Goal: Complete application form

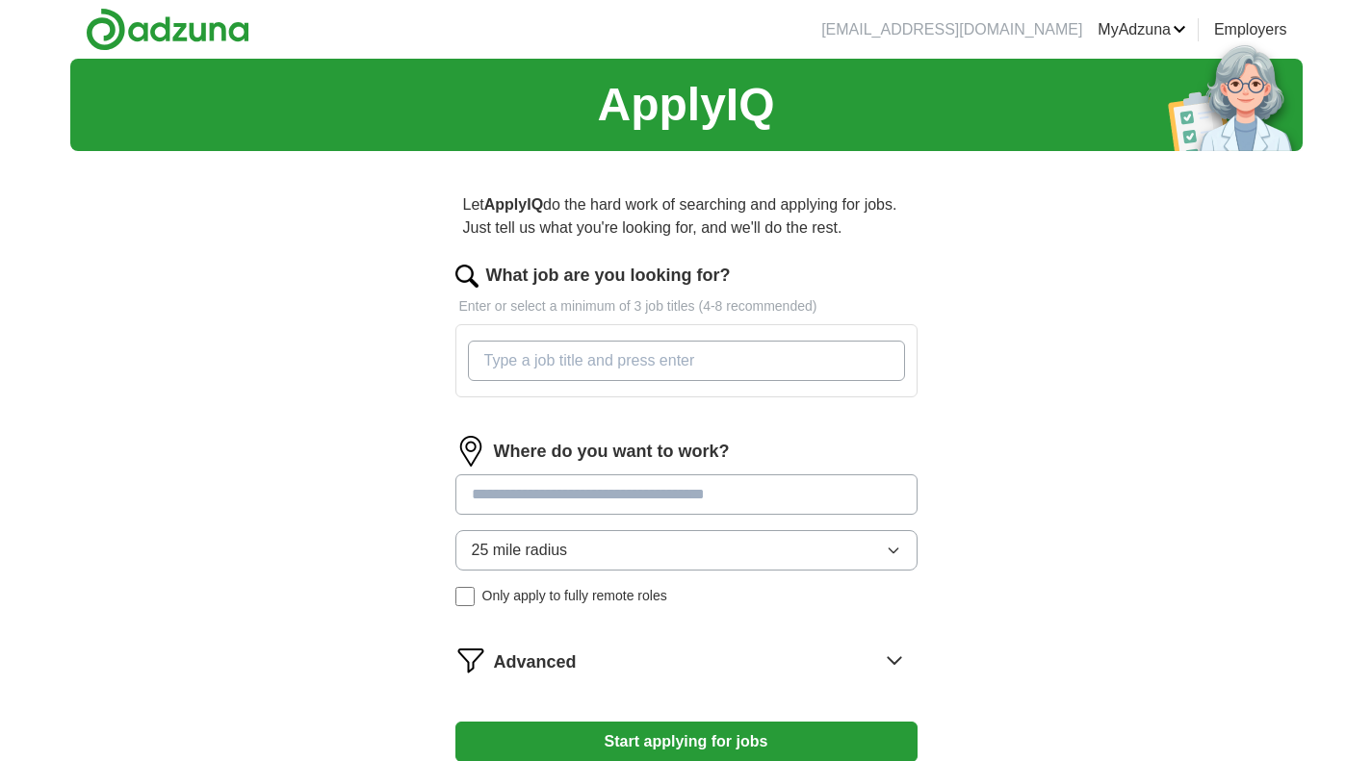
click at [653, 354] on input "What job are you looking for?" at bounding box center [686, 361] width 437 height 40
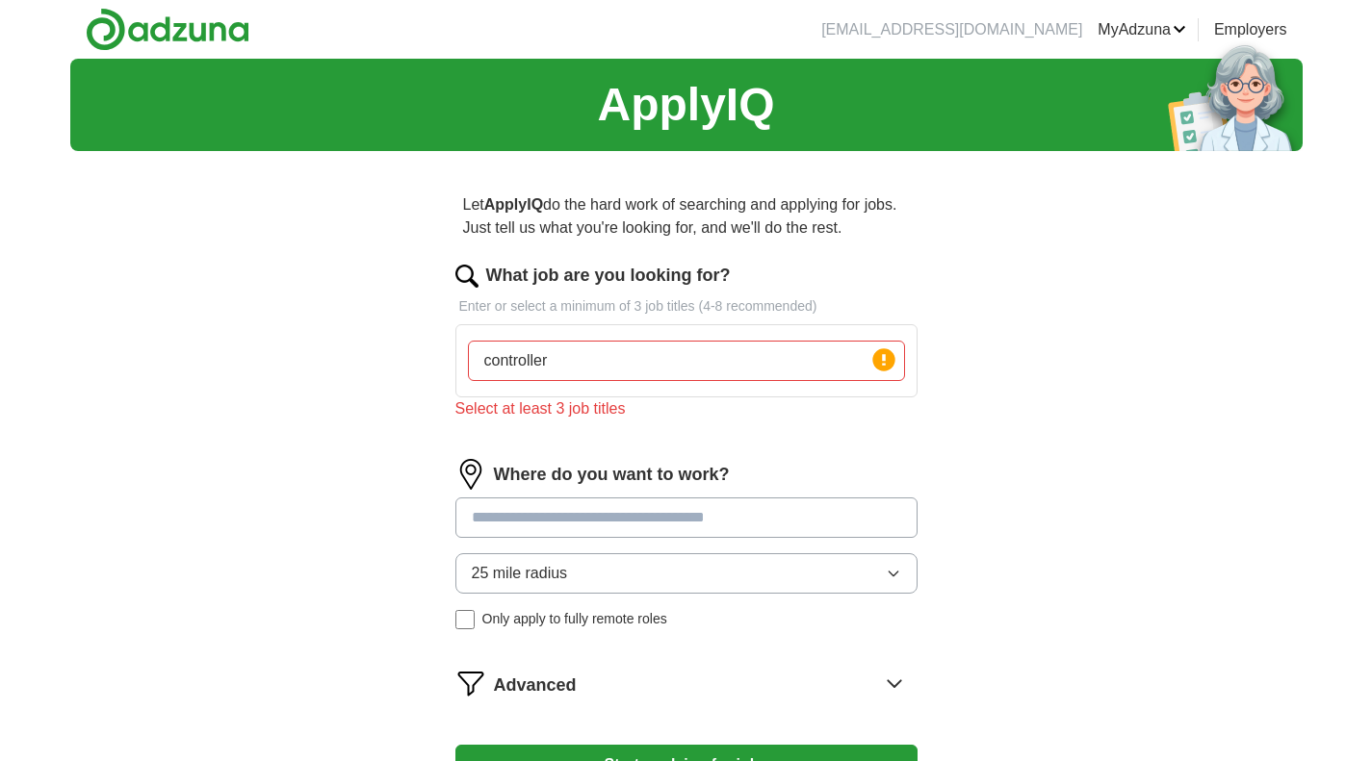
click at [612, 491] on div "Where do you want to work? 25 mile radius Only apply to fully remote roles" at bounding box center [686, 552] width 462 height 186
click at [610, 368] on input "controller" at bounding box center [686, 361] width 437 height 40
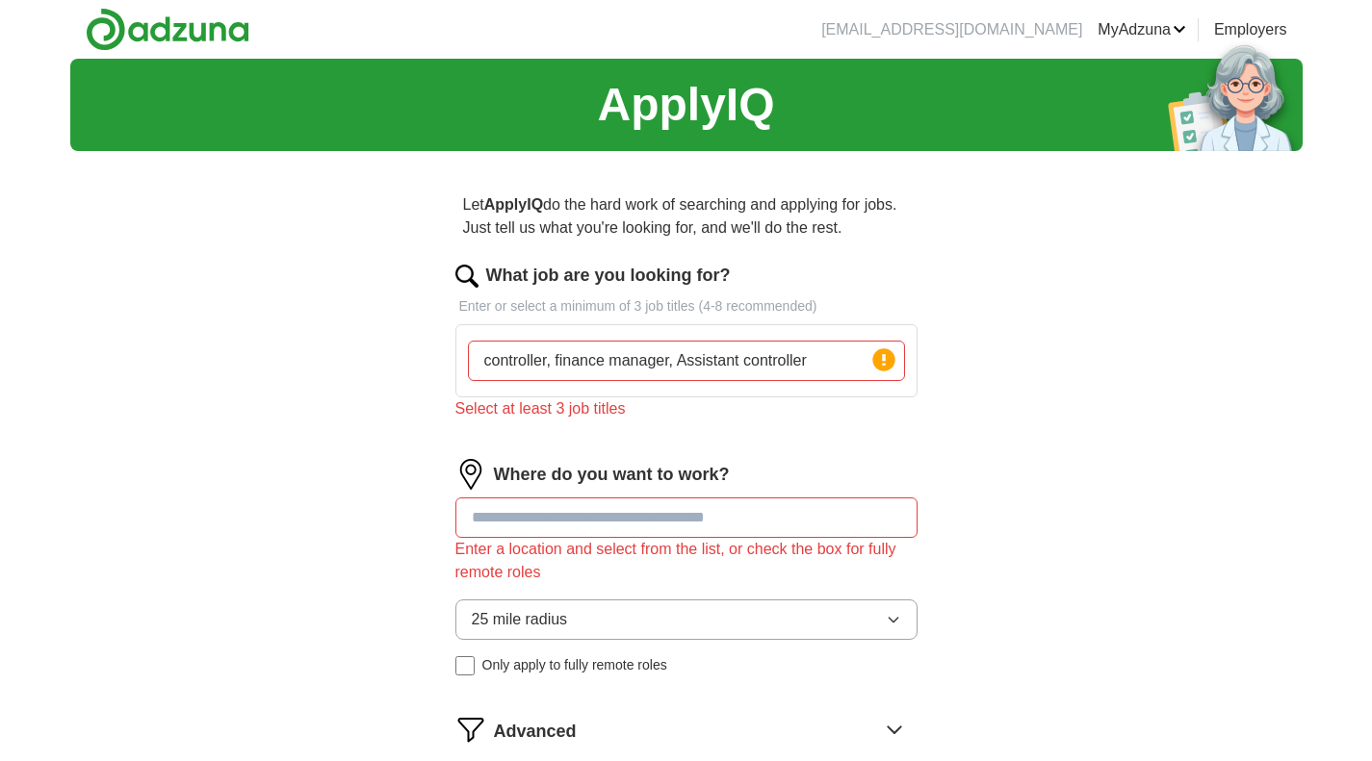
click at [908, 430] on div "What job are you looking for? Enter or select a minimum of 3 job titles (4-8 re…" at bounding box center [686, 349] width 462 height 173
click at [824, 350] on input "controller, finance manager, Assistant controller" at bounding box center [686, 361] width 437 height 40
click at [831, 359] on input "controller, finance manager, Assistant controller" at bounding box center [686, 361] width 437 height 40
click at [859, 353] on input "controller, finance manager, Assistant controller" at bounding box center [686, 361] width 437 height 40
click at [883, 356] on icon at bounding box center [884, 360] width 4 height 12
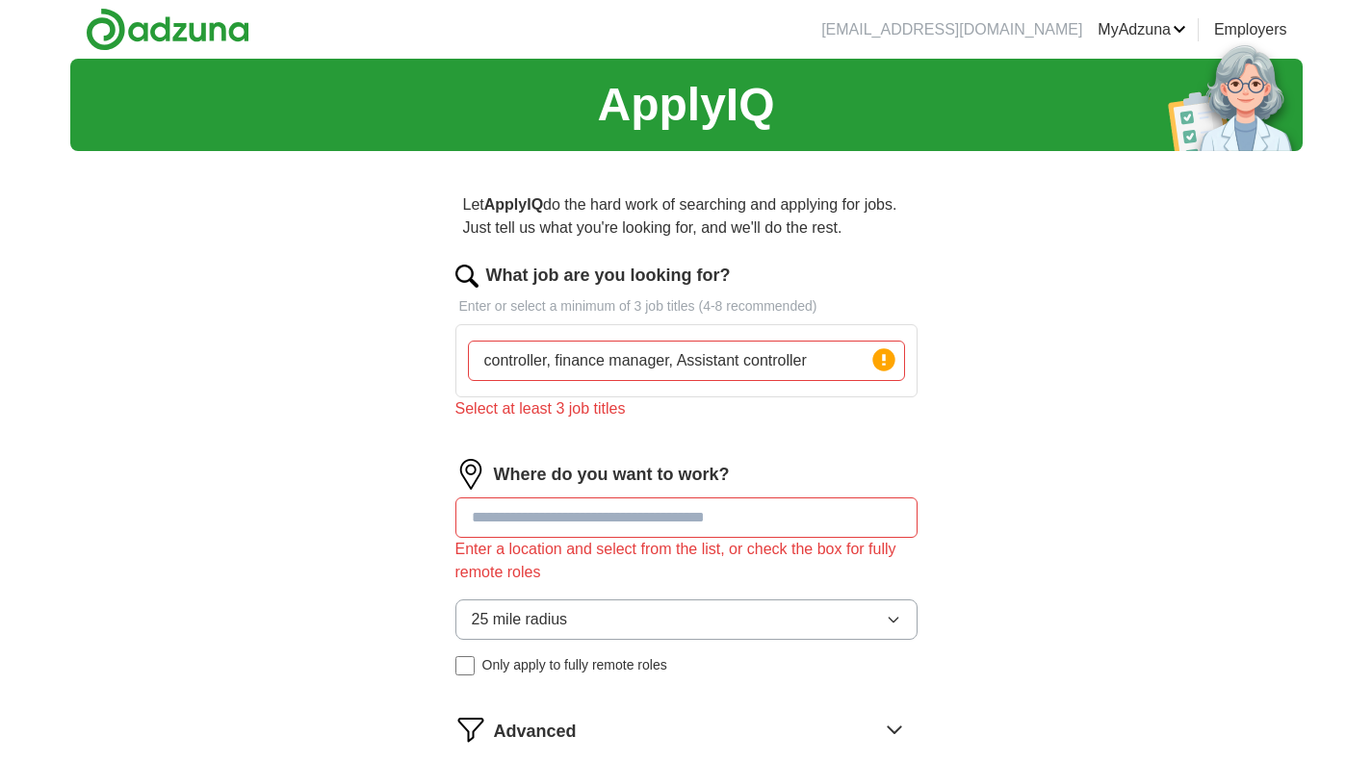
click at [640, 429] on div "What job are you looking for? Enter or select a minimum of 3 job titles (4-8 re…" at bounding box center [686, 349] width 462 height 173
click at [554, 356] on input "controller, finance manager, Assistant controller" at bounding box center [686, 361] width 437 height 40
click at [1045, 466] on div "ApplyIQ Let ApplyIQ do the hard work of searching and applying for jobs. Just t…" at bounding box center [686, 471] width 1232 height 825
click at [783, 293] on div "What job are you looking for? Enter or select a minimum of 3 job titles (4-8 re…" at bounding box center [686, 349] width 462 height 173
click at [805, 354] on input "controller, finance manager, Assistant controller" at bounding box center [686, 361] width 437 height 40
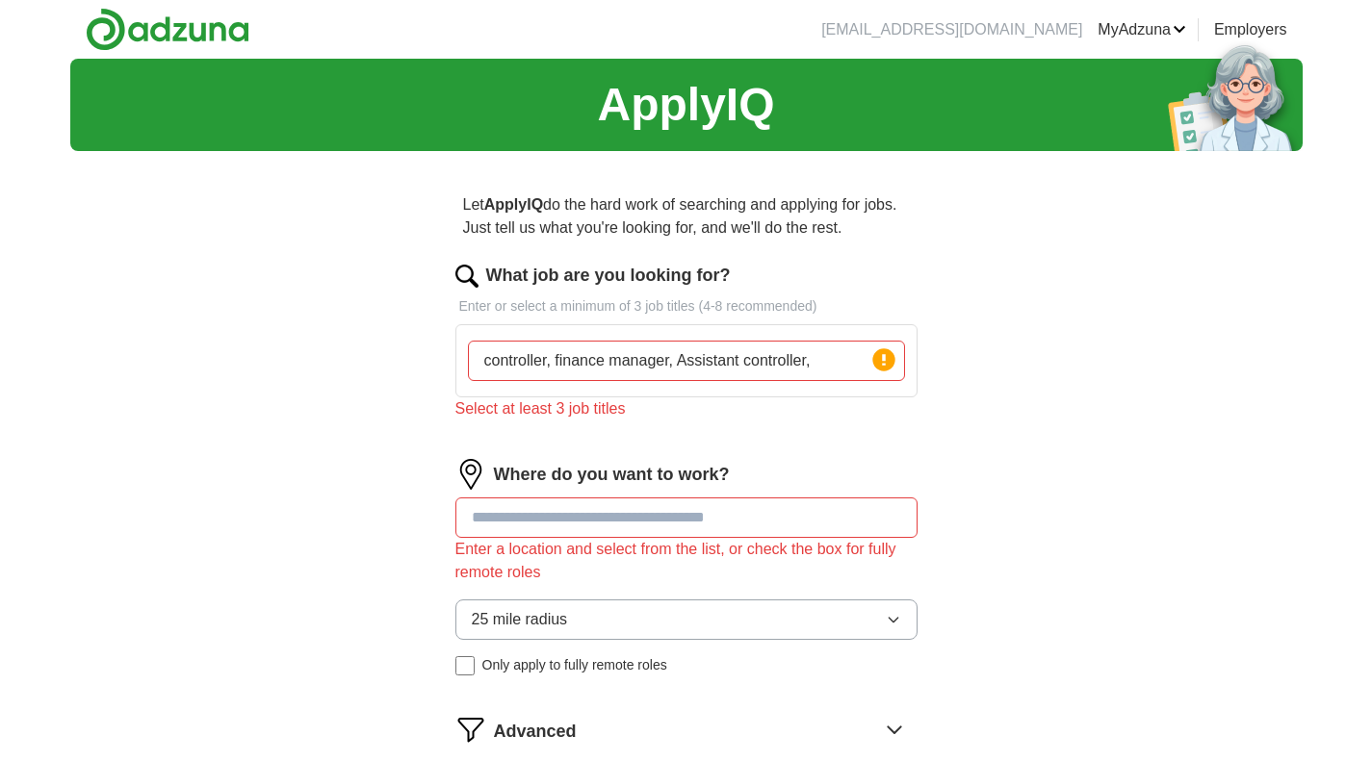
type input "controller, finance manager, Assistant controller,"
drag, startPoint x: 826, startPoint y: 367, endPoint x: 397, endPoint y: 349, distance: 429.7
click at [397, 349] on div "Let ApplyIQ do the hard work of searching and applying for jobs. Just tell us w…" at bounding box center [686, 525] width 616 height 717
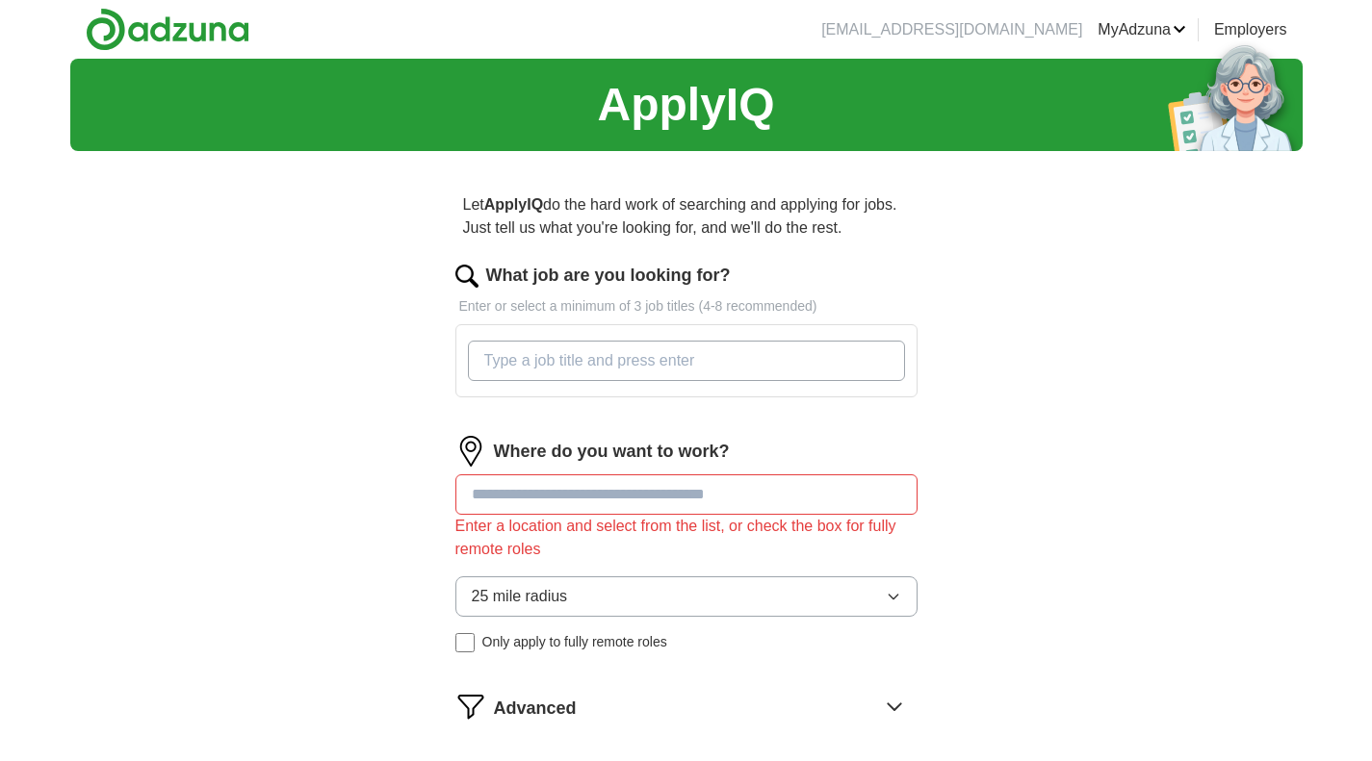
click at [606, 349] on input "What job are you looking for?" at bounding box center [686, 361] width 437 height 40
paste input "controller, finance manager, Assistant controller,"
type input "controller, finance manager, Assistant controller,"
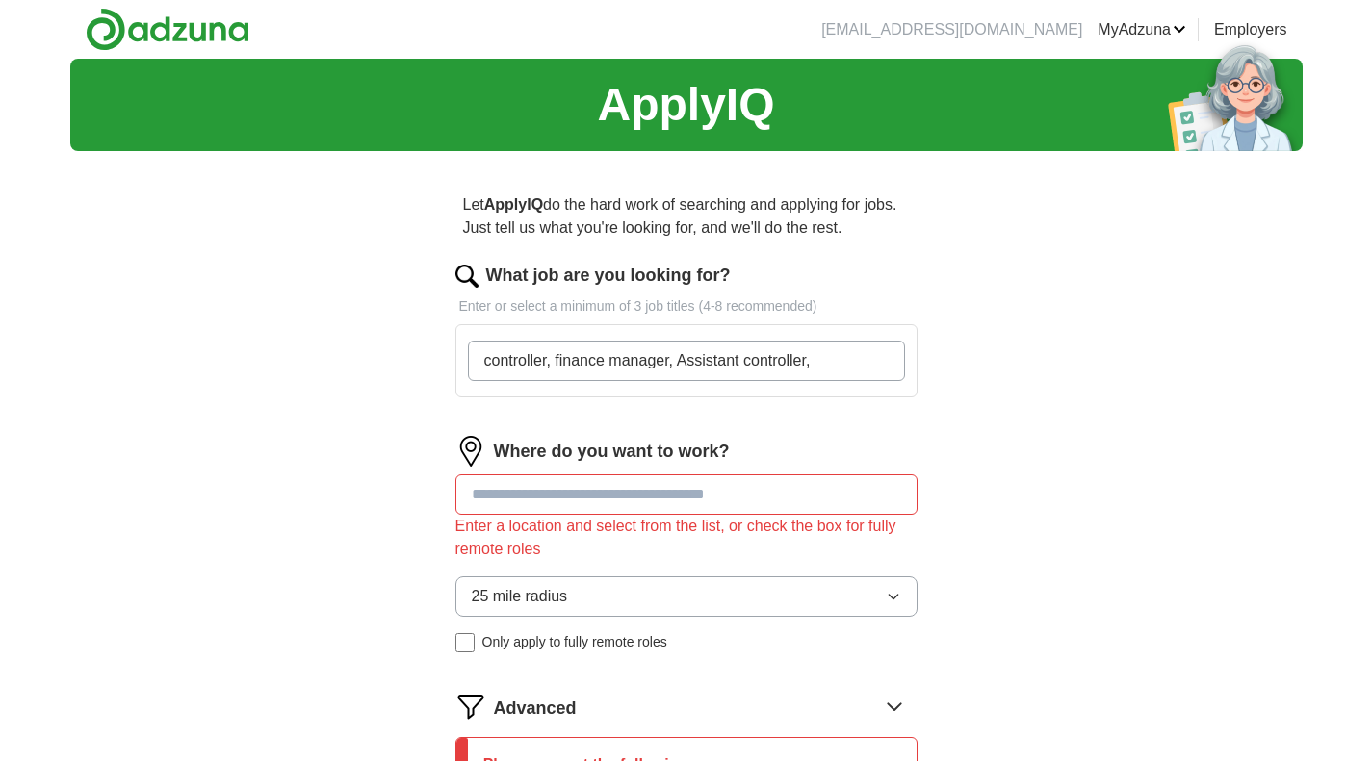
click at [555, 359] on input "controller, finance manager, Assistant controller," at bounding box center [686, 361] width 437 height 40
drag, startPoint x: 556, startPoint y: 358, endPoint x: 844, endPoint y: 377, distance: 288.5
click at [844, 377] on input "controller, finance manager, Assistant controller," at bounding box center [686, 361] width 437 height 40
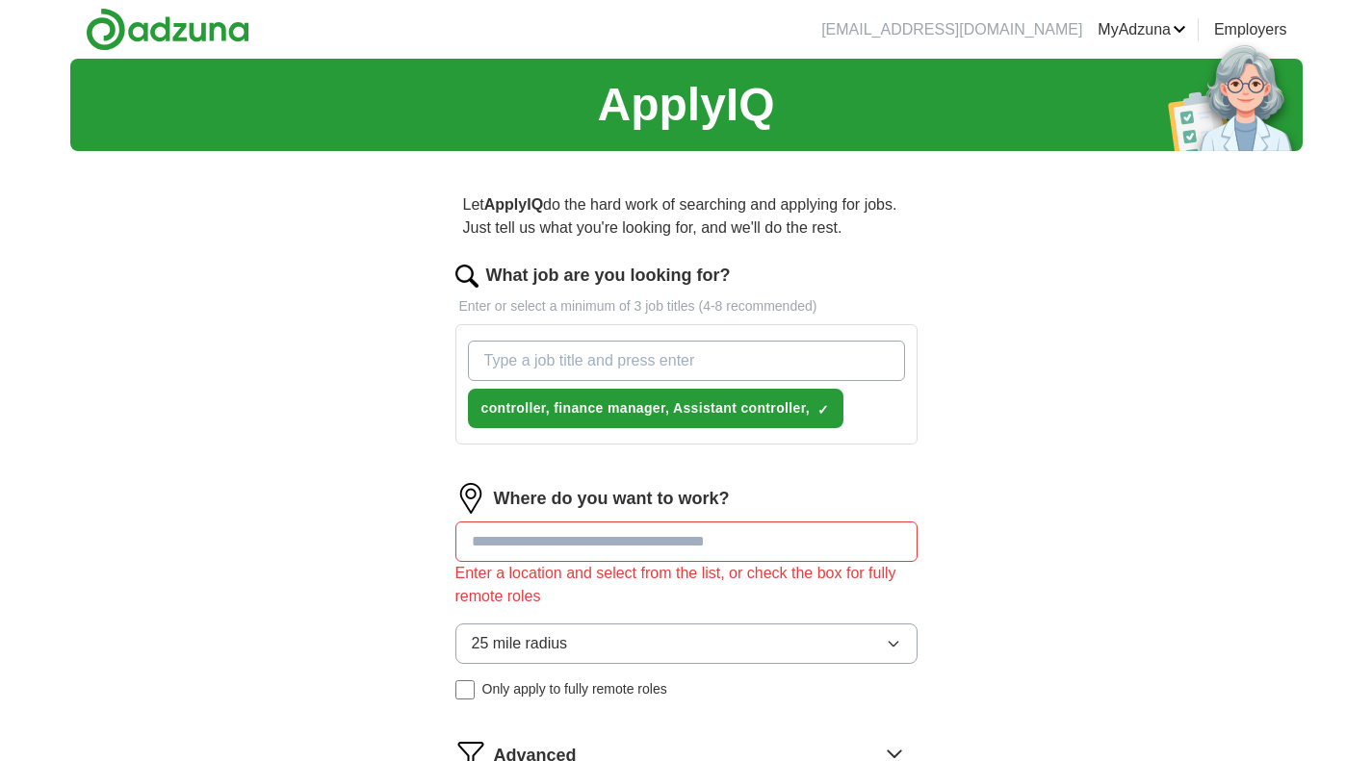
scroll to position [193, 0]
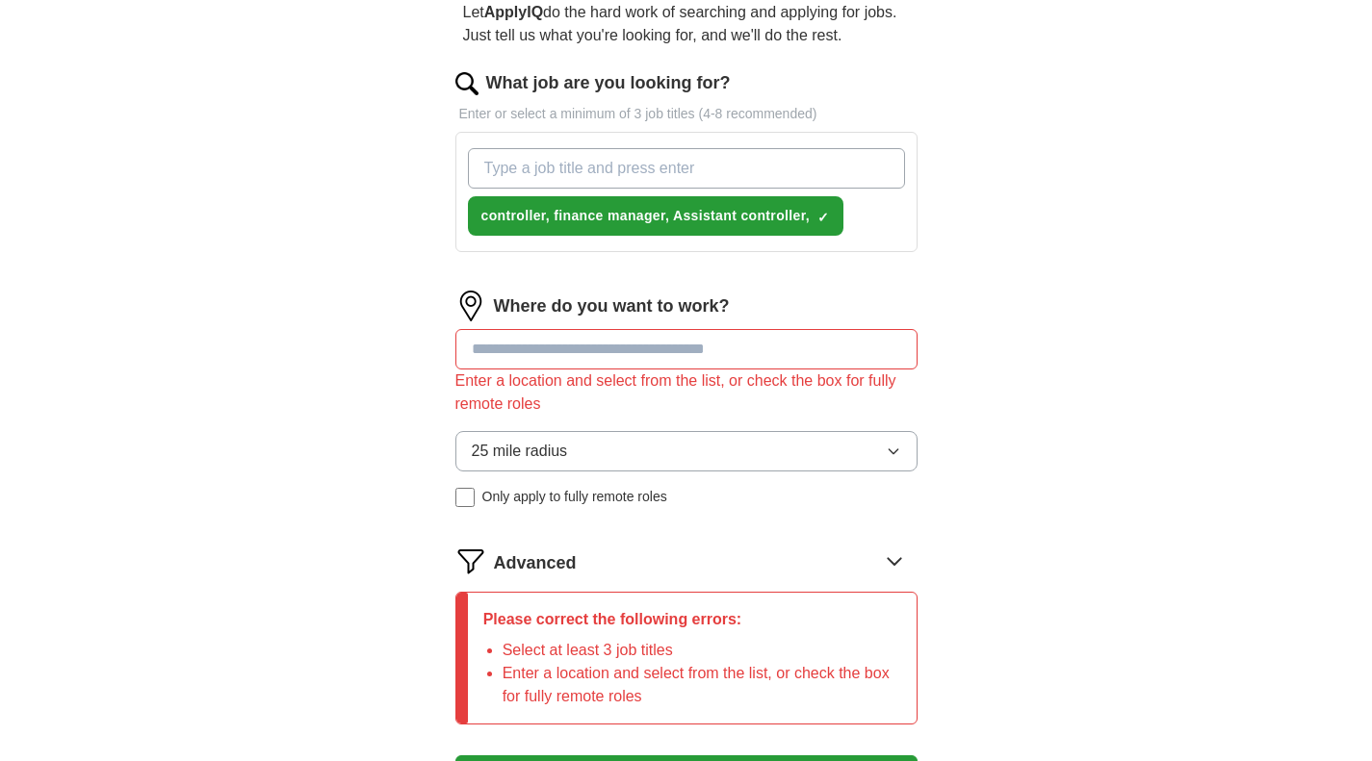
click at [663, 344] on div "Where do you want to work? Enter a location and select from the list, or check …" at bounding box center [686, 407] width 462 height 232
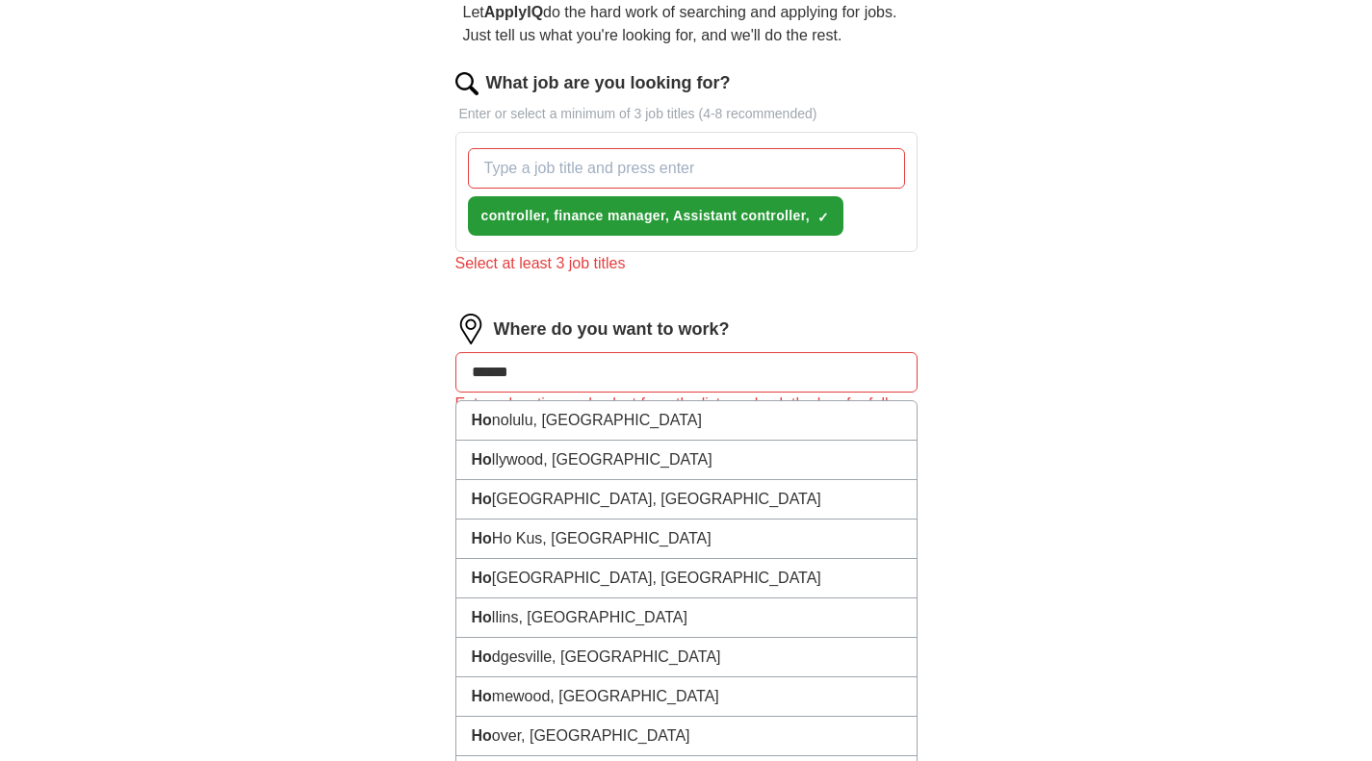
type input "*******"
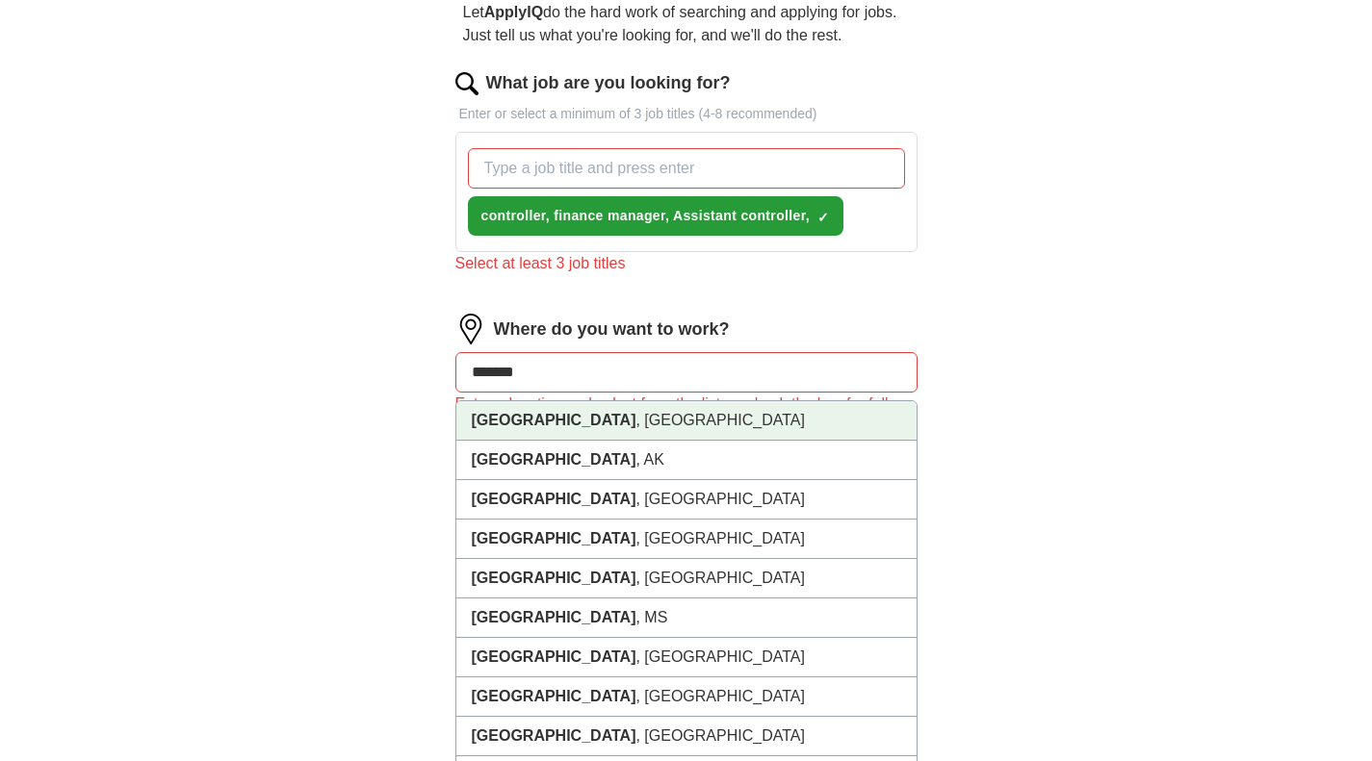
click at [752, 420] on li "[GEOGRAPHIC_DATA] , [GEOGRAPHIC_DATA]" at bounding box center [686, 420] width 460 height 39
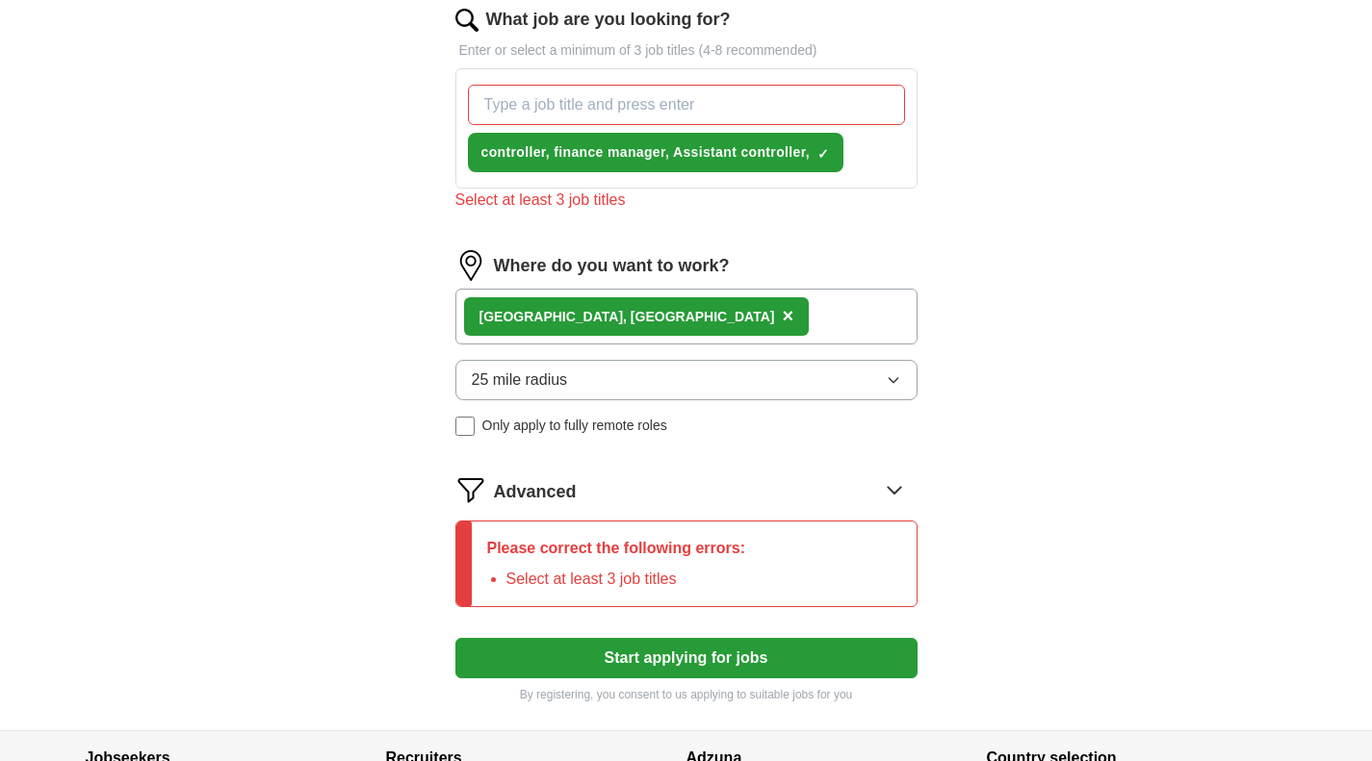
scroll to position [131, 0]
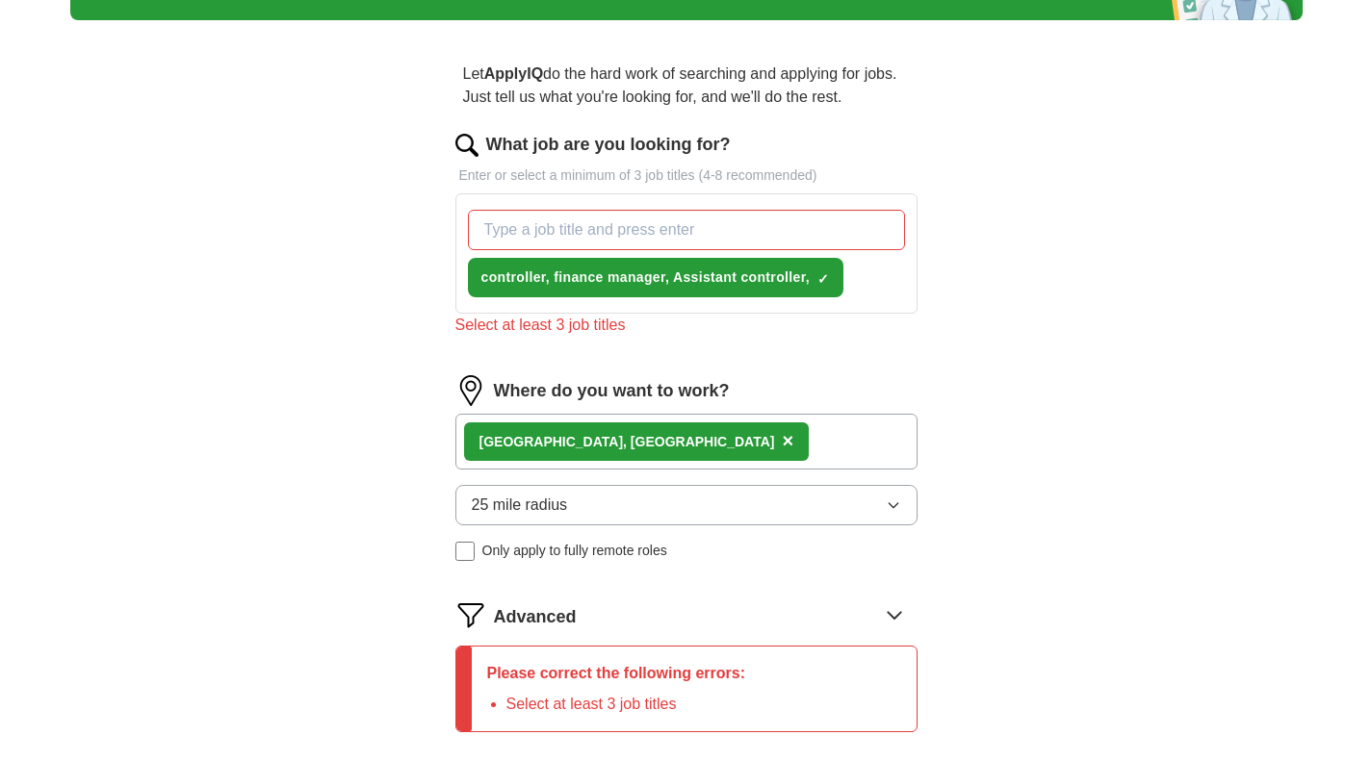
click at [775, 237] on input "What job are you looking for?" at bounding box center [686, 230] width 437 height 40
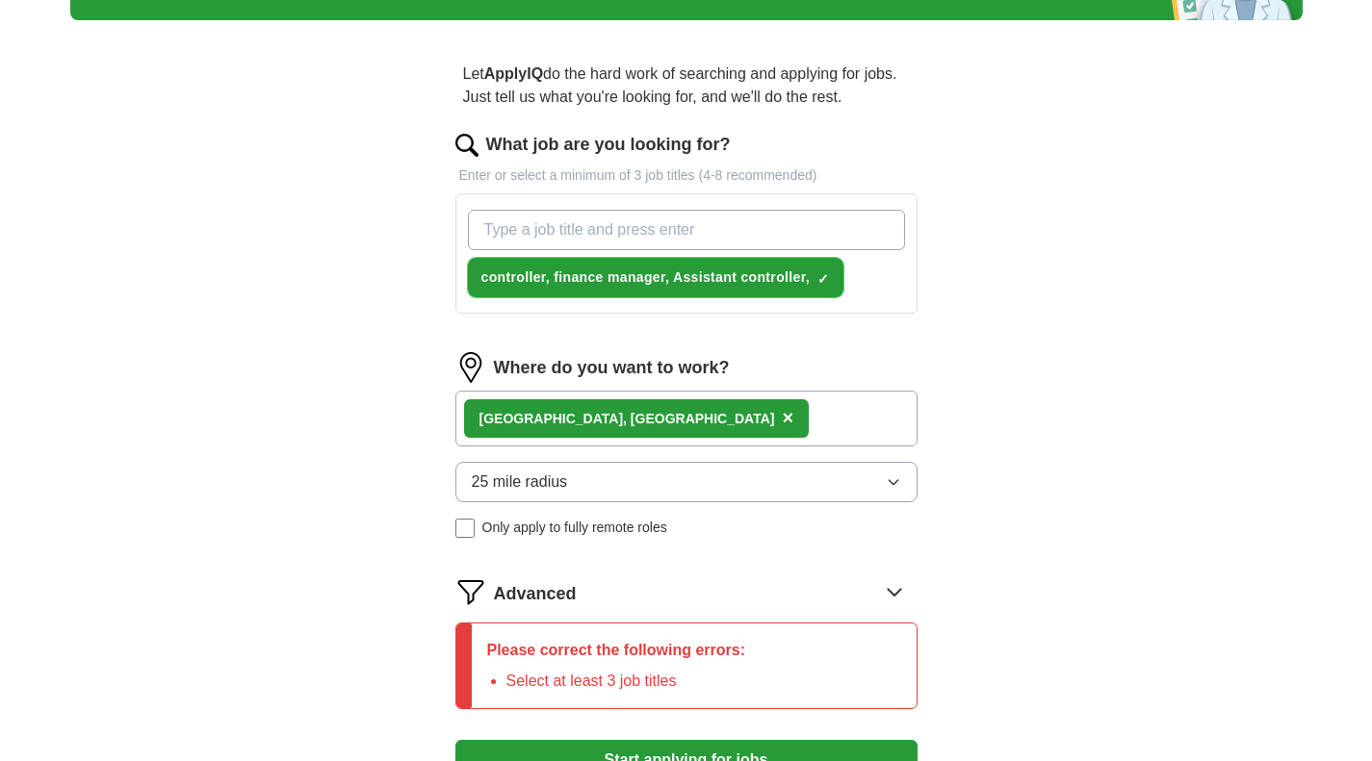
click at [0, 0] on span "×" at bounding box center [0, 0] width 0 height 0
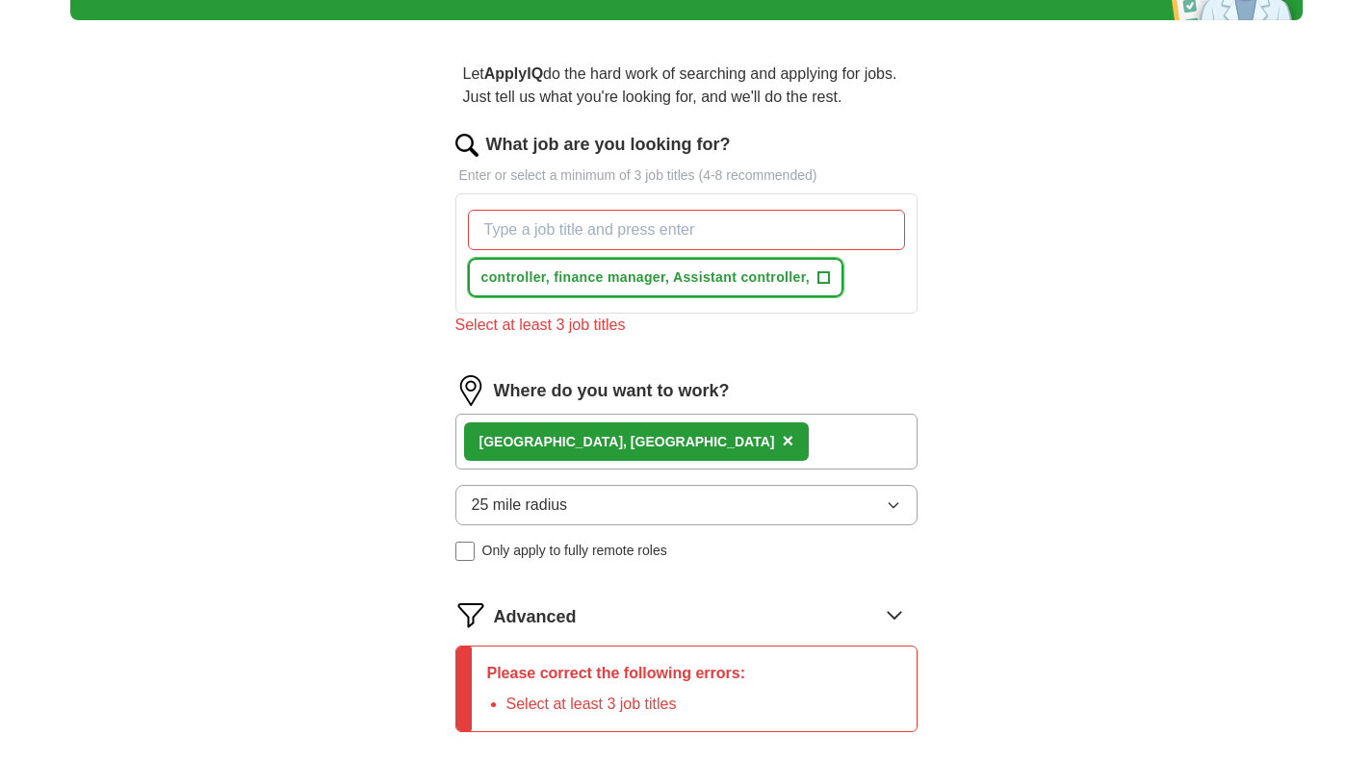
click at [824, 271] on span "+" at bounding box center [823, 278] width 12 height 15
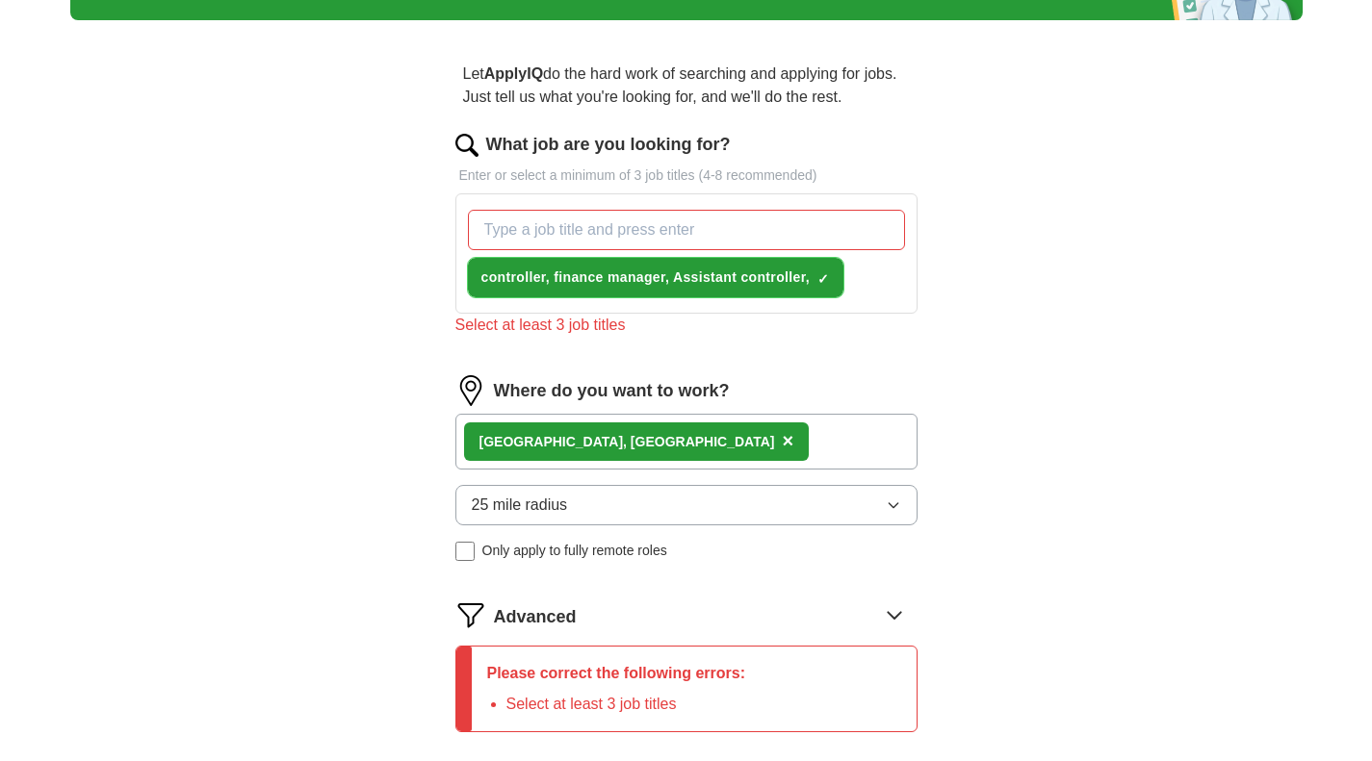
click at [0, 0] on span "×" at bounding box center [0, 0] width 0 height 0
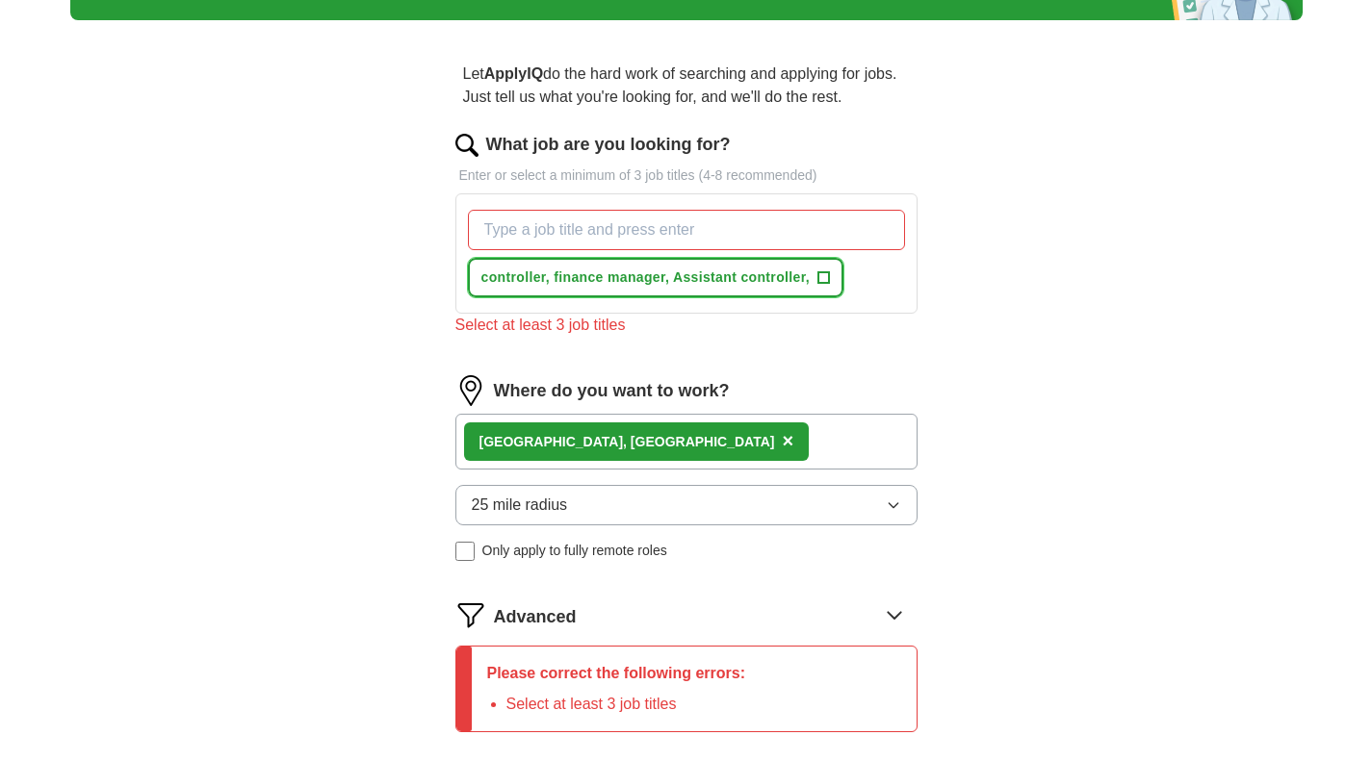
click at [804, 271] on span "controller, finance manager, Assistant controller," at bounding box center [645, 278] width 328 height 20
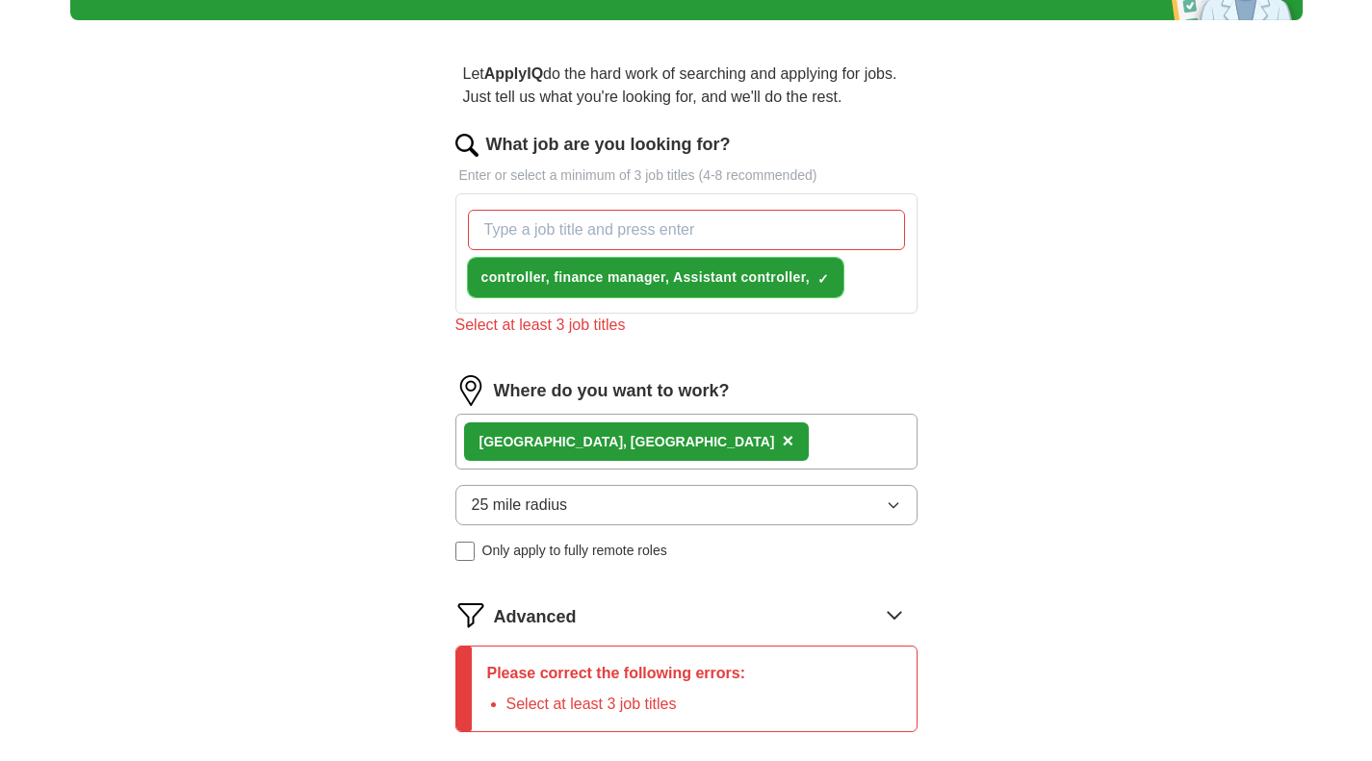
drag, startPoint x: 554, startPoint y: 271, endPoint x: 694, endPoint y: 277, distance: 139.7
click at [694, 277] on span "controller, finance manager, Assistant controller," at bounding box center [645, 278] width 328 height 20
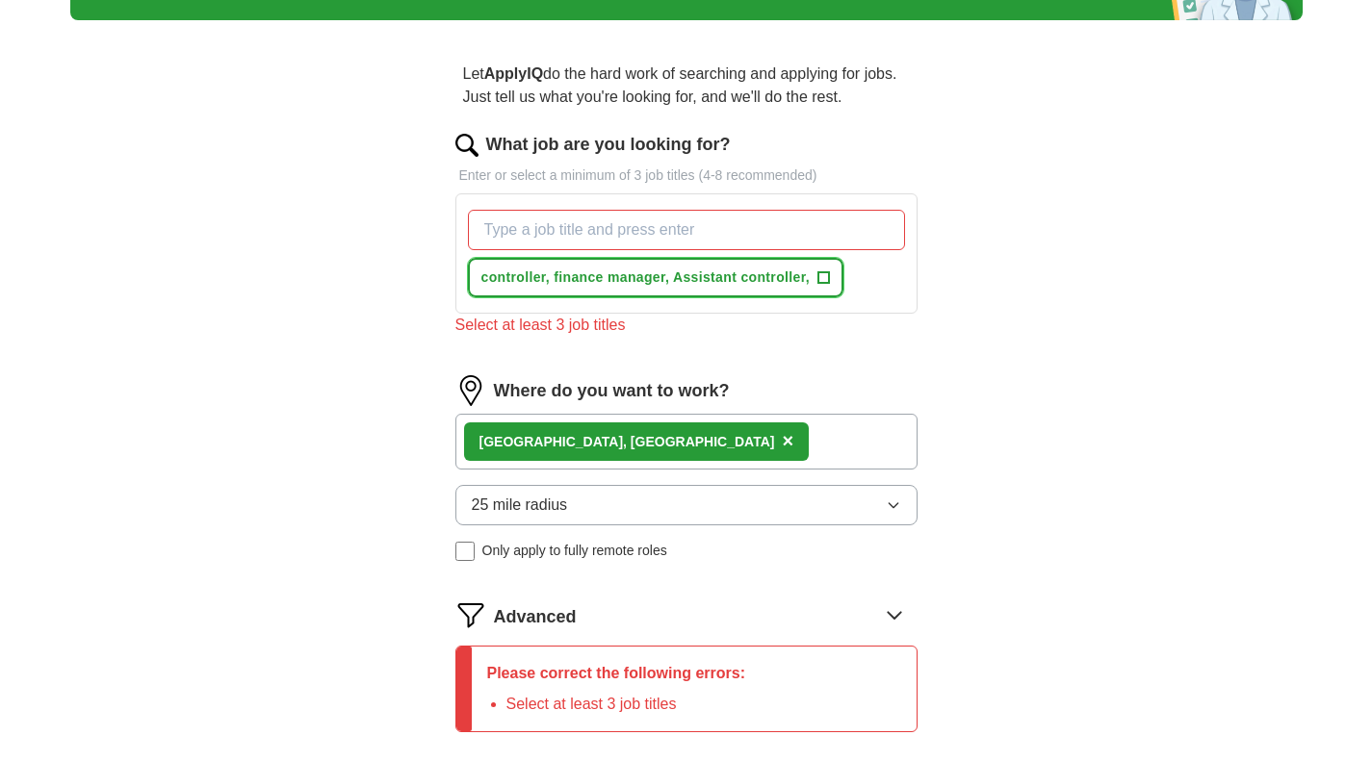
click at [825, 276] on span "+" at bounding box center [823, 278] width 12 height 15
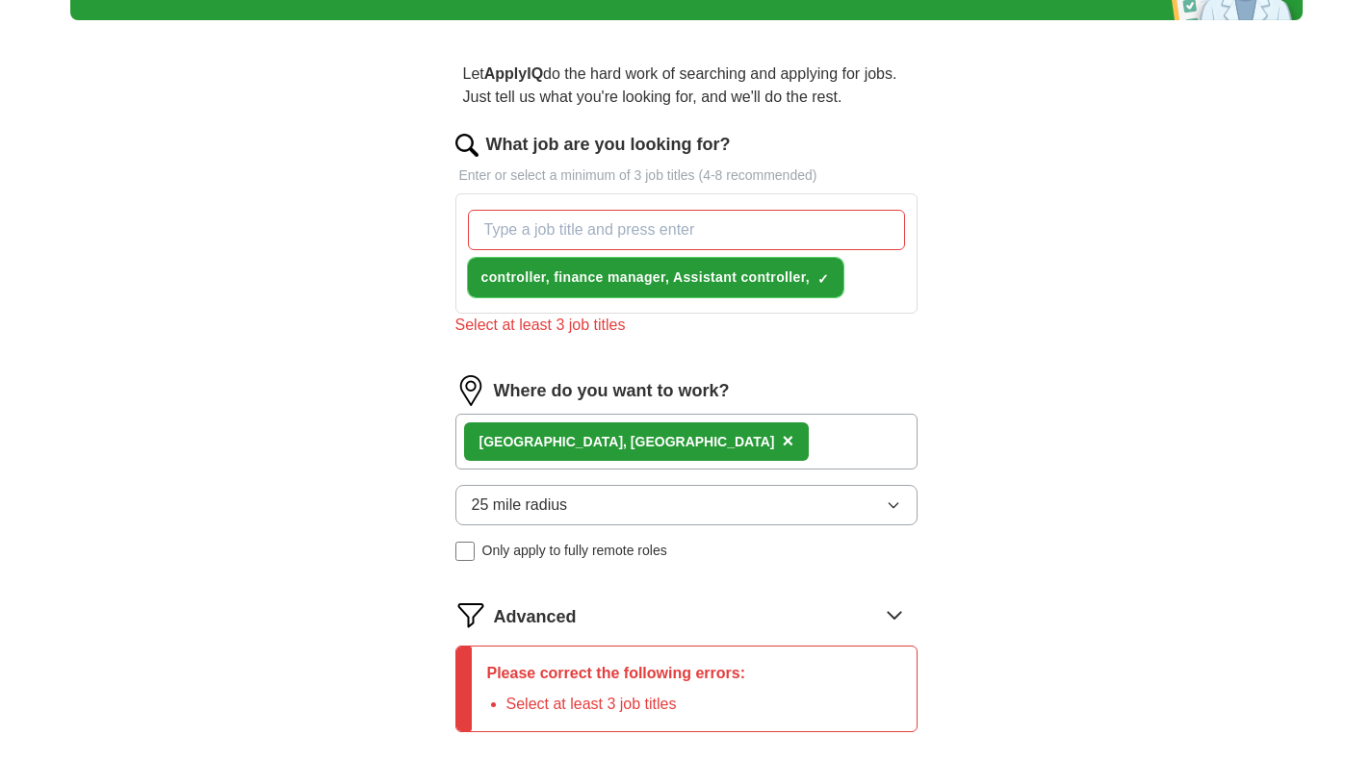
click at [0, 0] on span "×" at bounding box center [0, 0] width 0 height 0
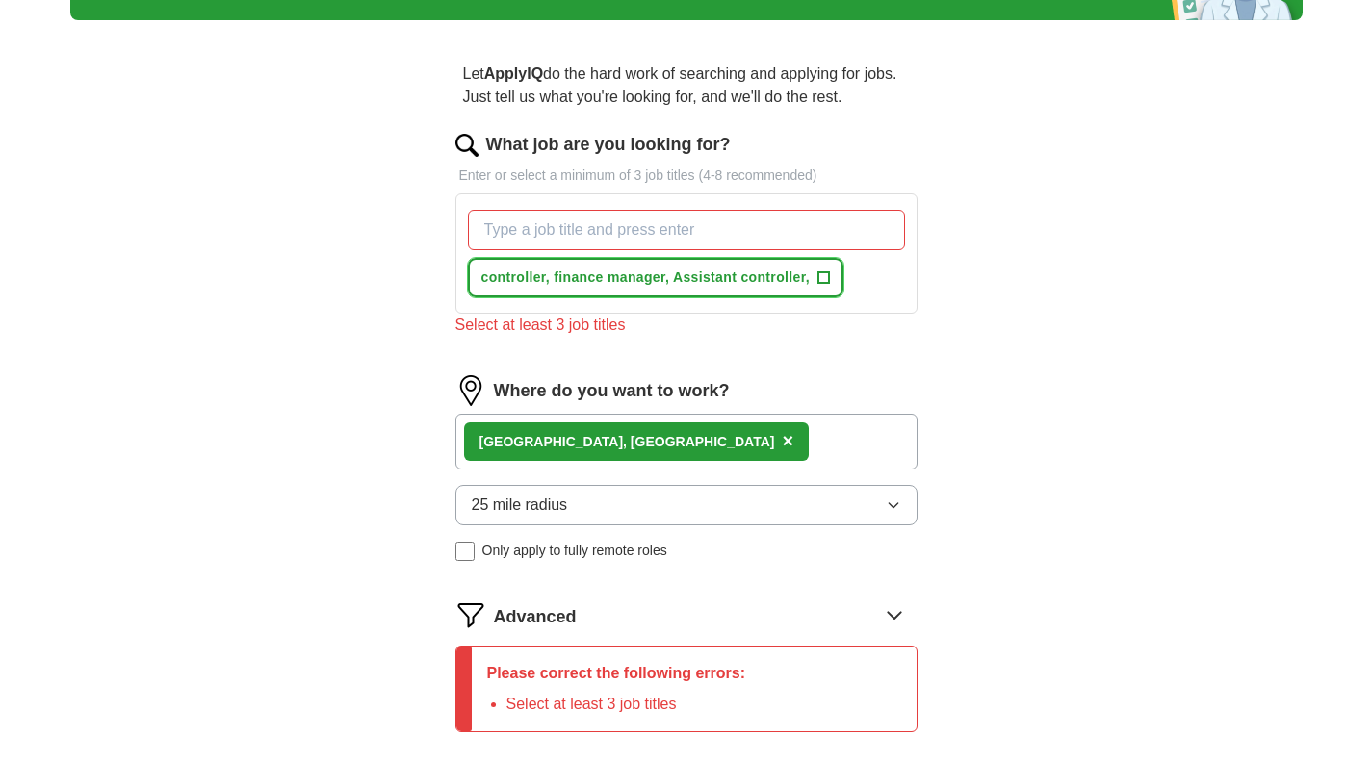
click at [825, 271] on span "+" at bounding box center [823, 278] width 12 height 15
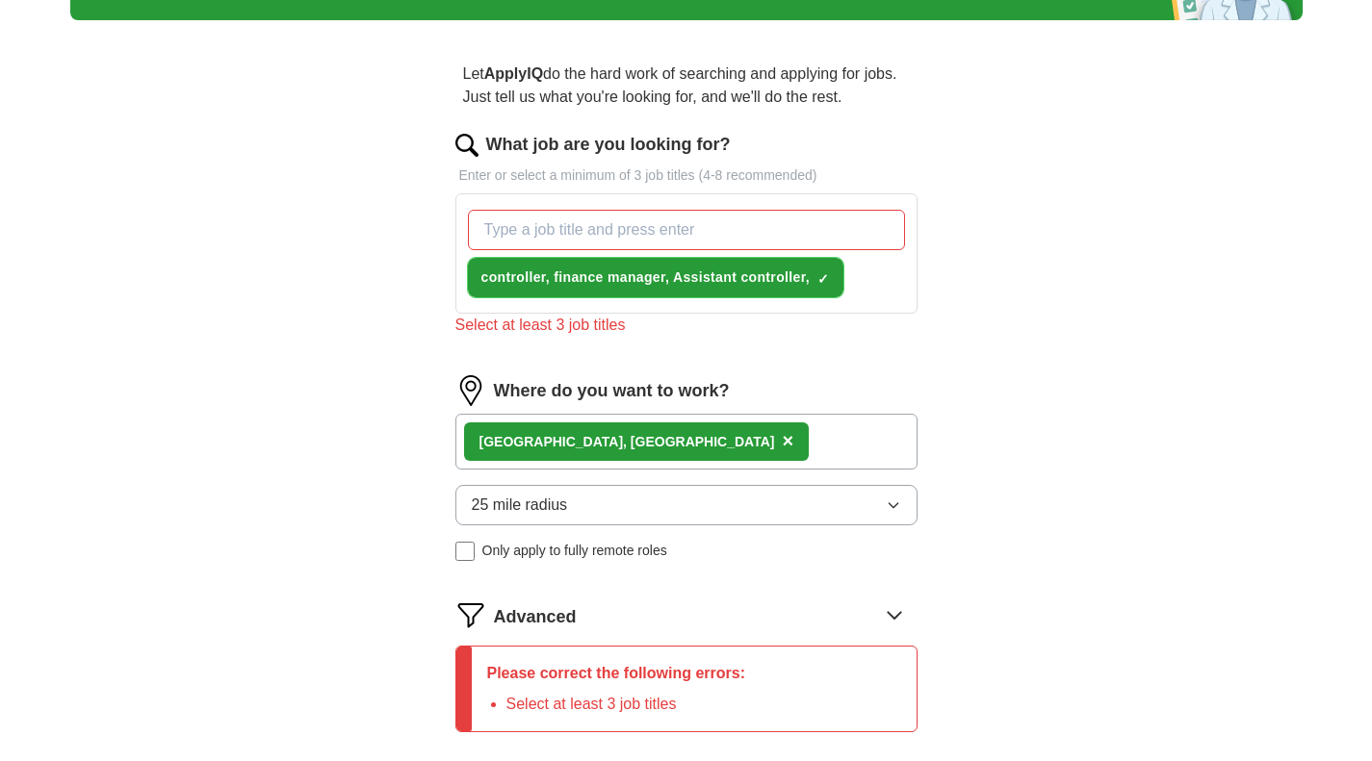
click at [468, 258] on button "controller, finance manager, Assistant controller, ✓ ×" at bounding box center [655, 277] width 375 height 39
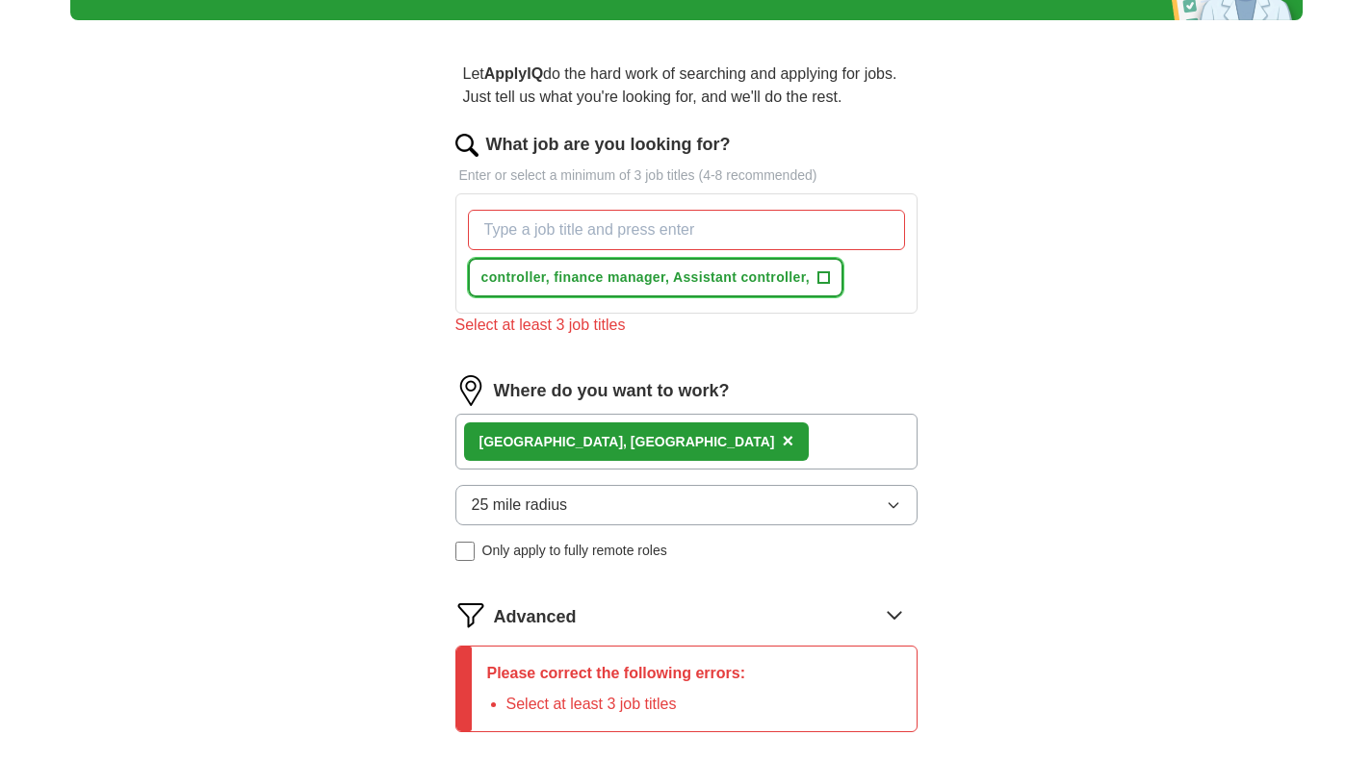
click at [468, 258] on button "controller, finance manager, Assistant controller, +" at bounding box center [655, 277] width 375 height 39
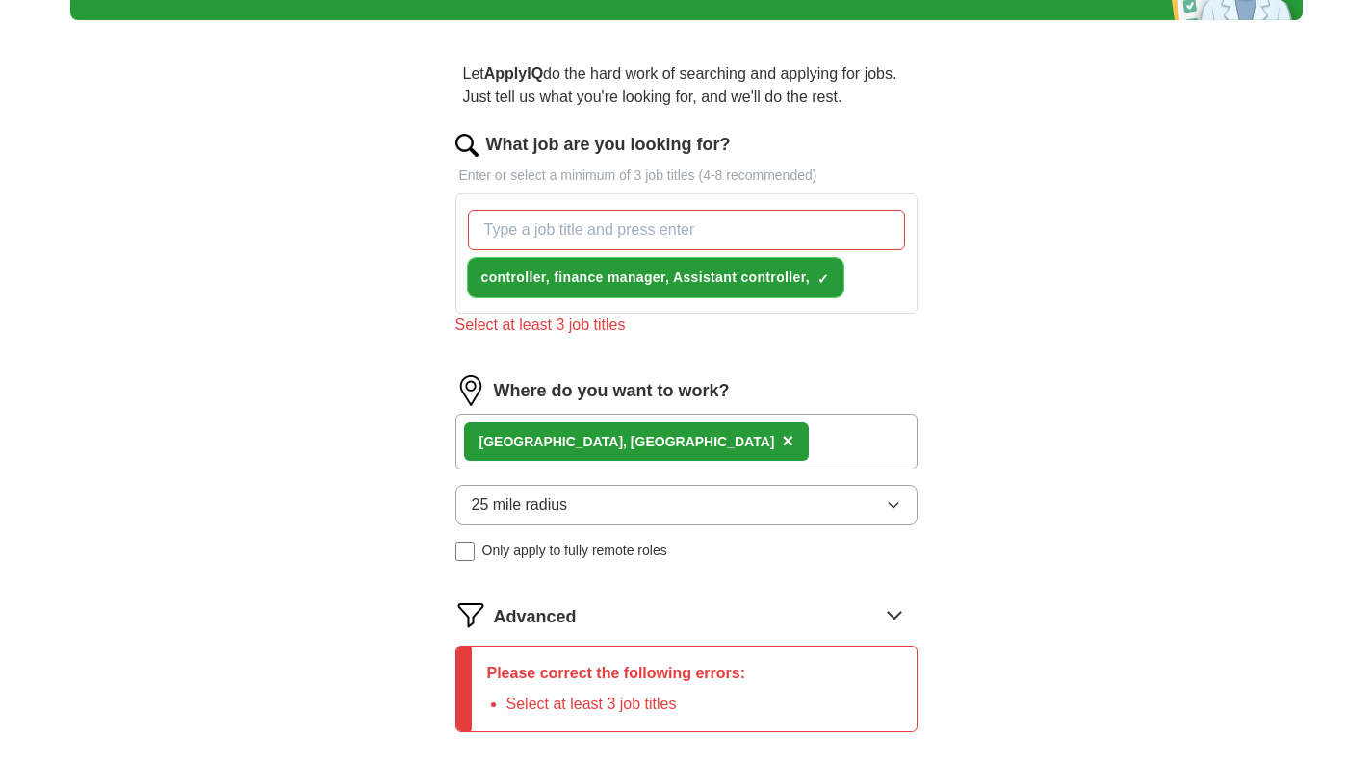
click at [468, 258] on button "controller, finance manager, Assistant controller, ✓ ×" at bounding box center [655, 277] width 375 height 39
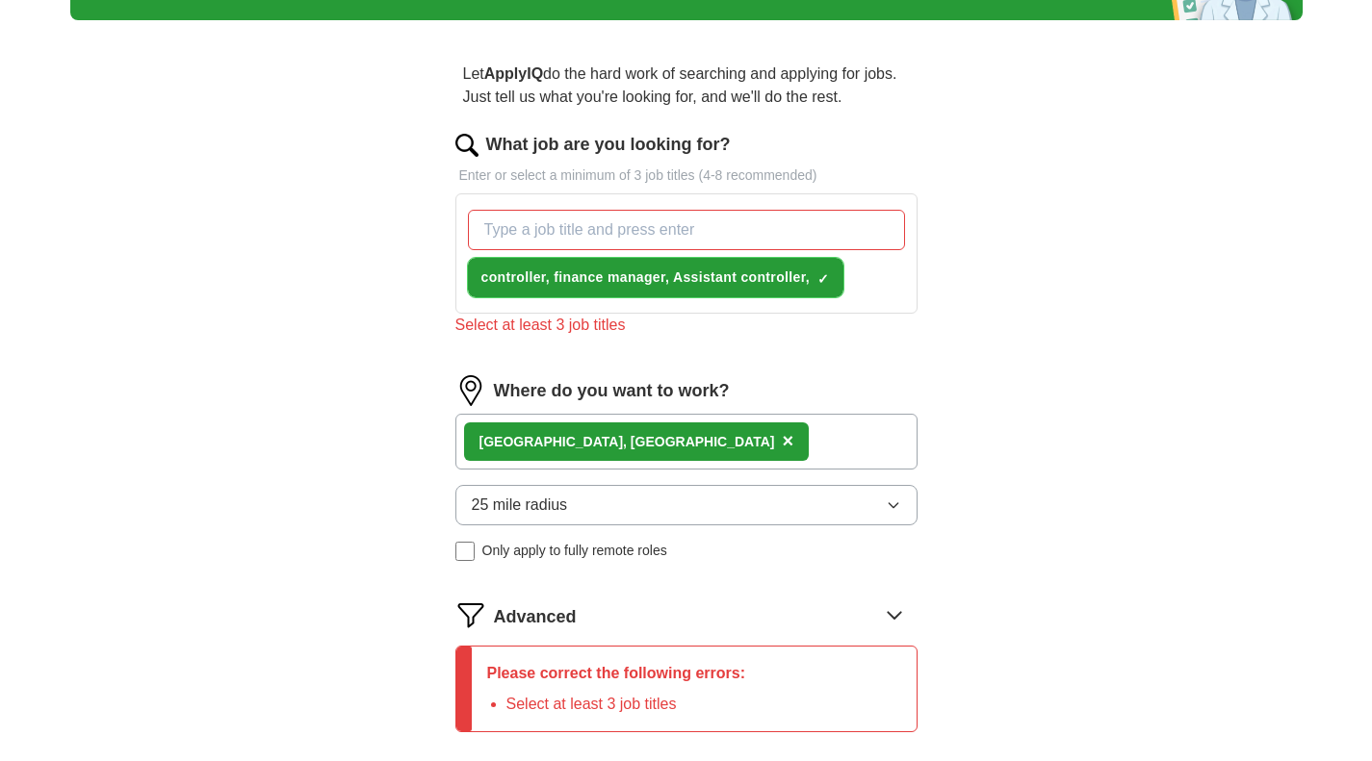
click at [468, 258] on button "controller, finance manager, Assistant controller, ✓ ×" at bounding box center [655, 277] width 375 height 39
click at [821, 299] on div "controller, finance manager, Assistant controller, ✓ ×" at bounding box center [686, 253] width 445 height 103
click at [0, 0] on span "×" at bounding box center [0, 0] width 0 height 0
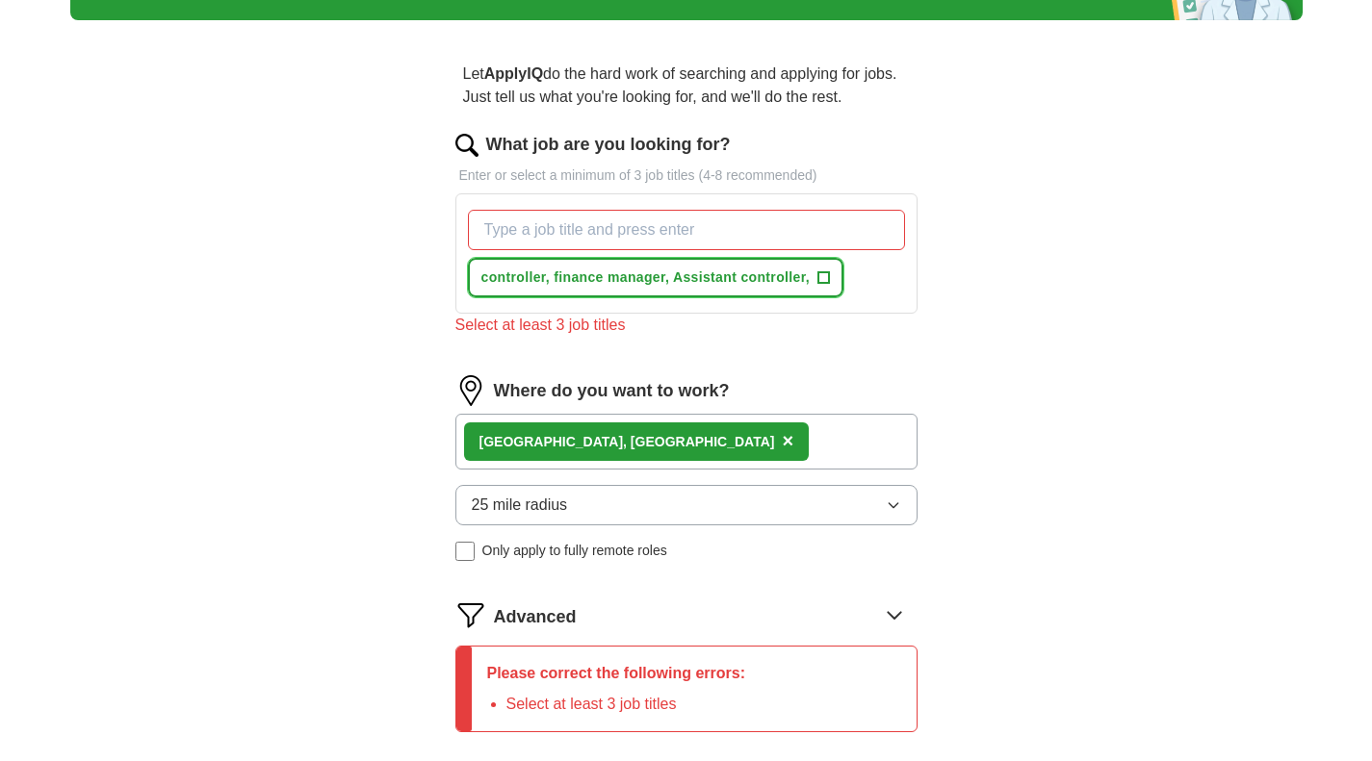
drag, startPoint x: 477, startPoint y: 276, endPoint x: 695, endPoint y: 279, distance: 218.5
click at [688, 293] on button "controller, finance manager, Assistant controller, +" at bounding box center [655, 277] width 375 height 39
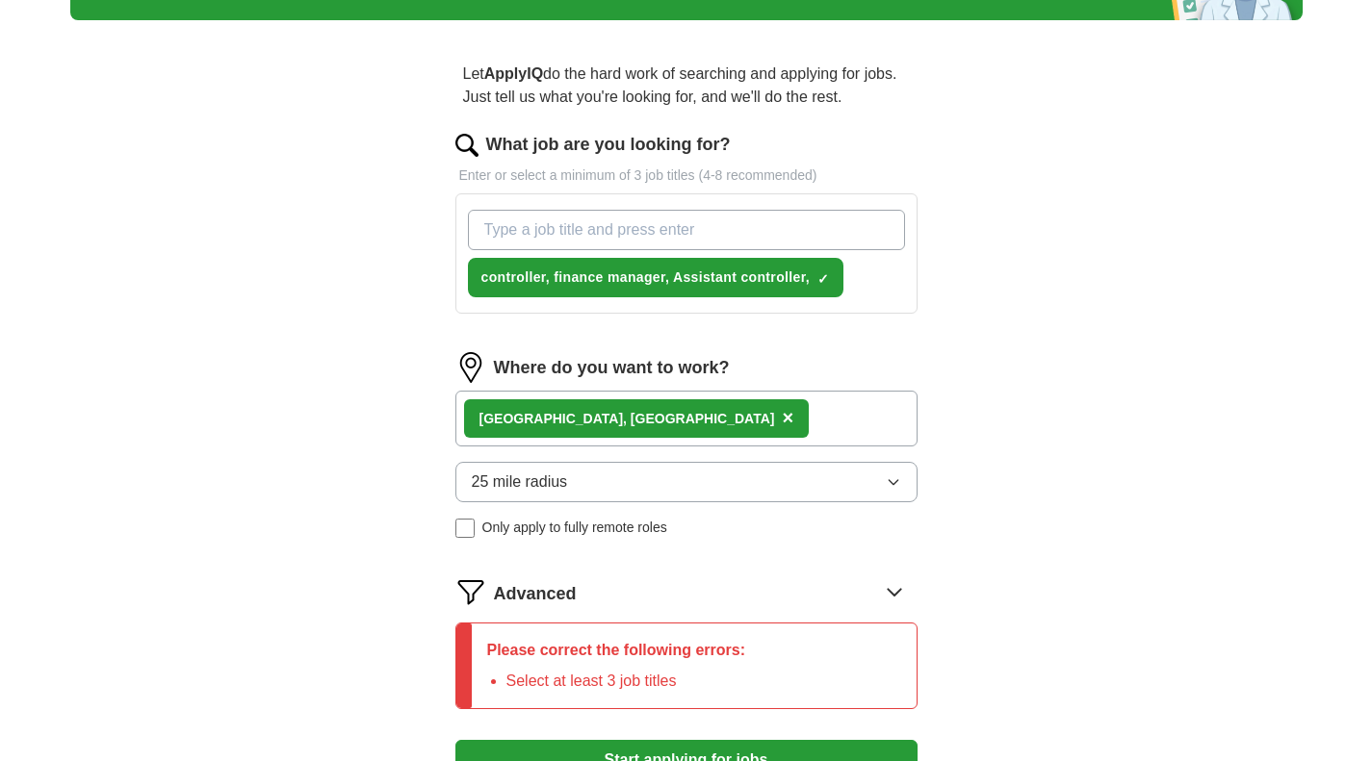
click at [732, 232] on input "What job are you looking for?" at bounding box center [686, 230] width 437 height 40
type input "contoller"
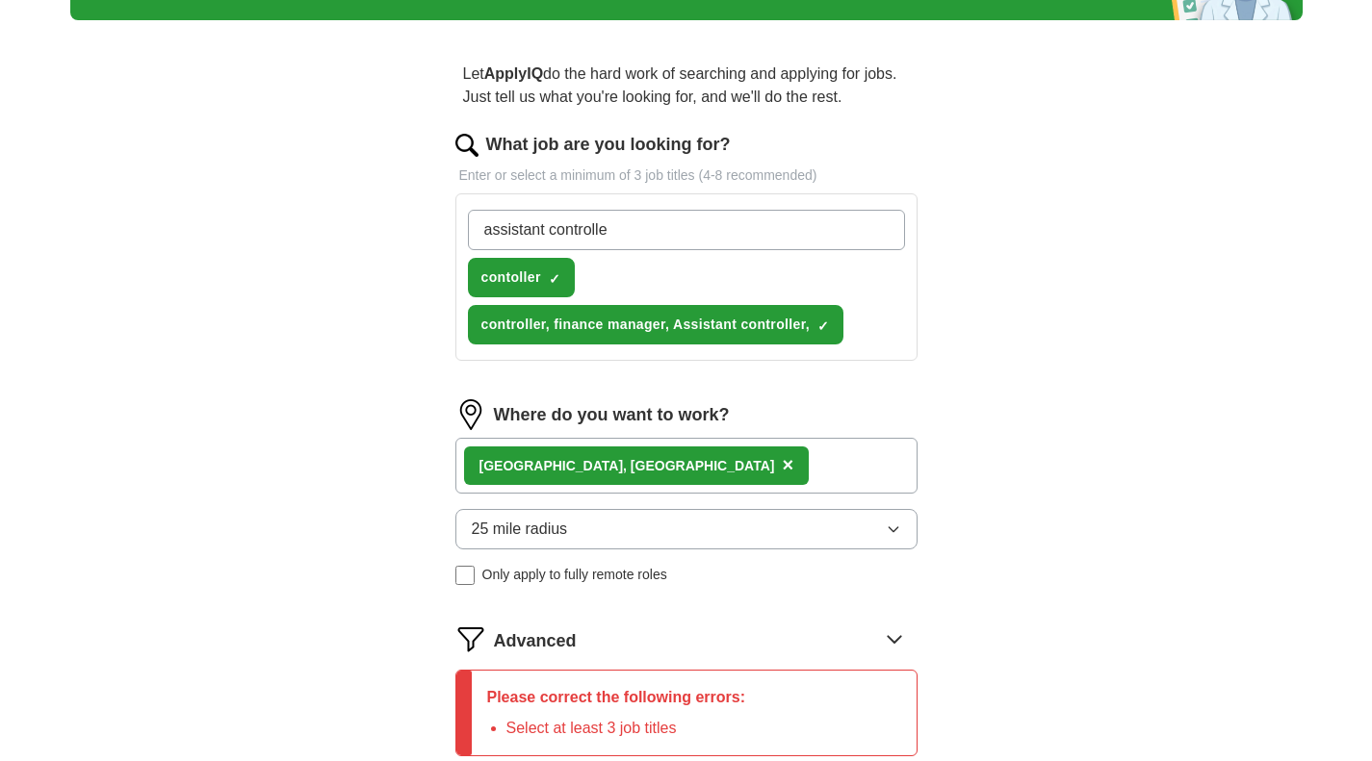
type input "assistant controller"
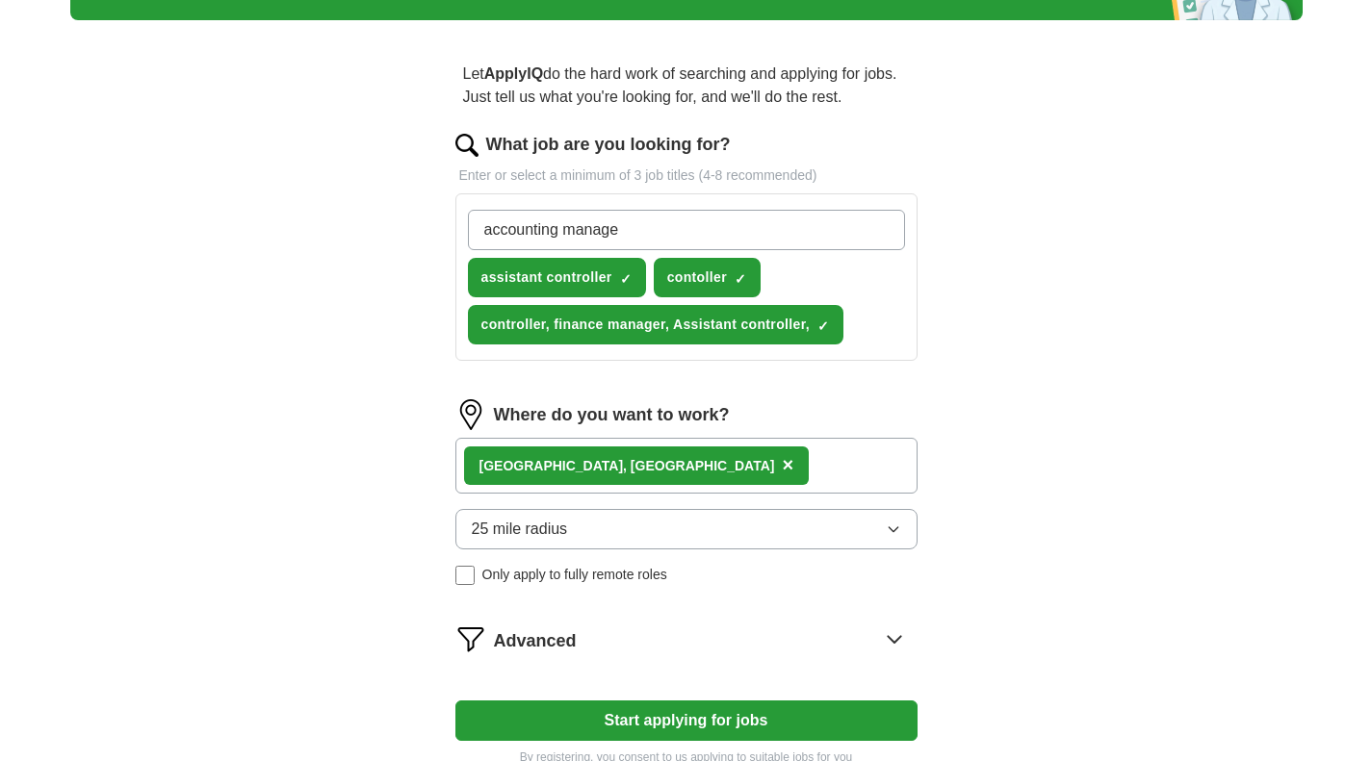
type input "accounting manager"
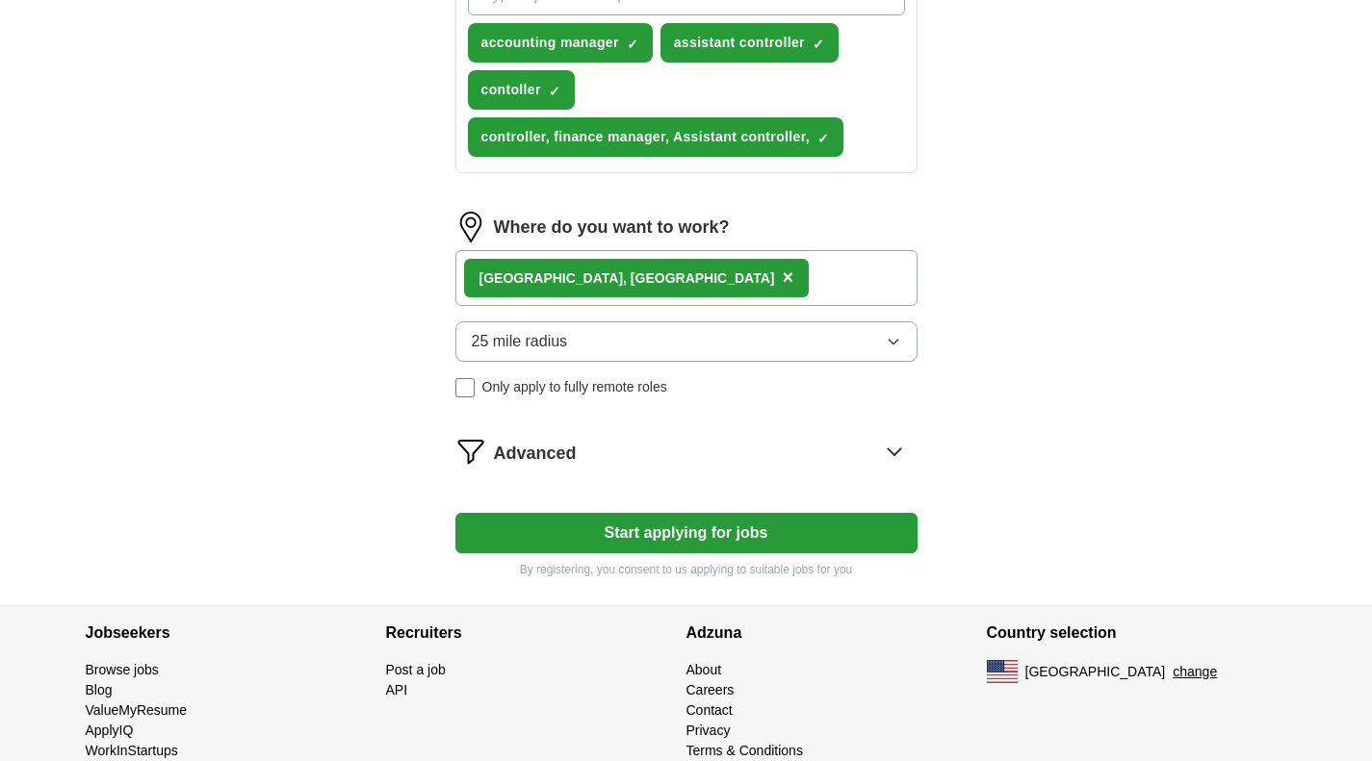
scroll to position [404, 0]
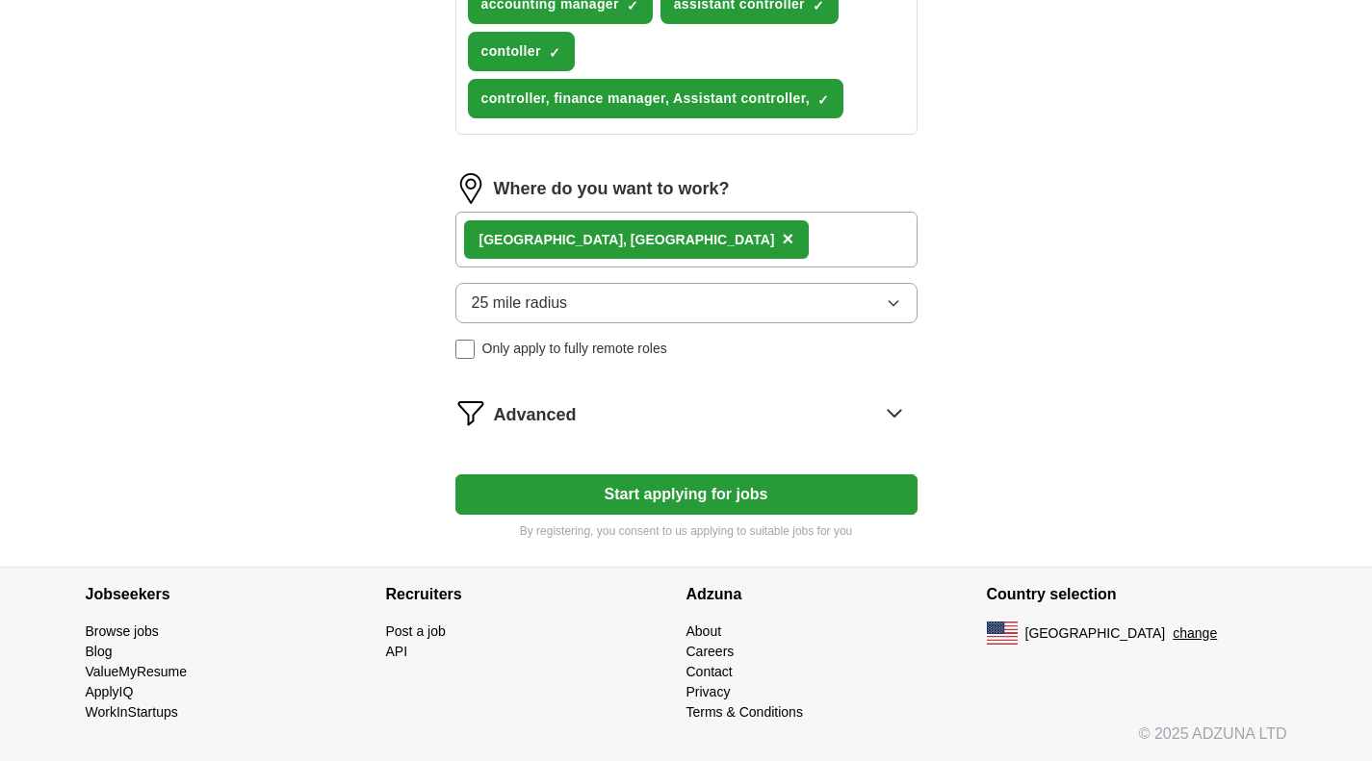
click at [777, 497] on button "Start applying for jobs" at bounding box center [686, 495] width 462 height 40
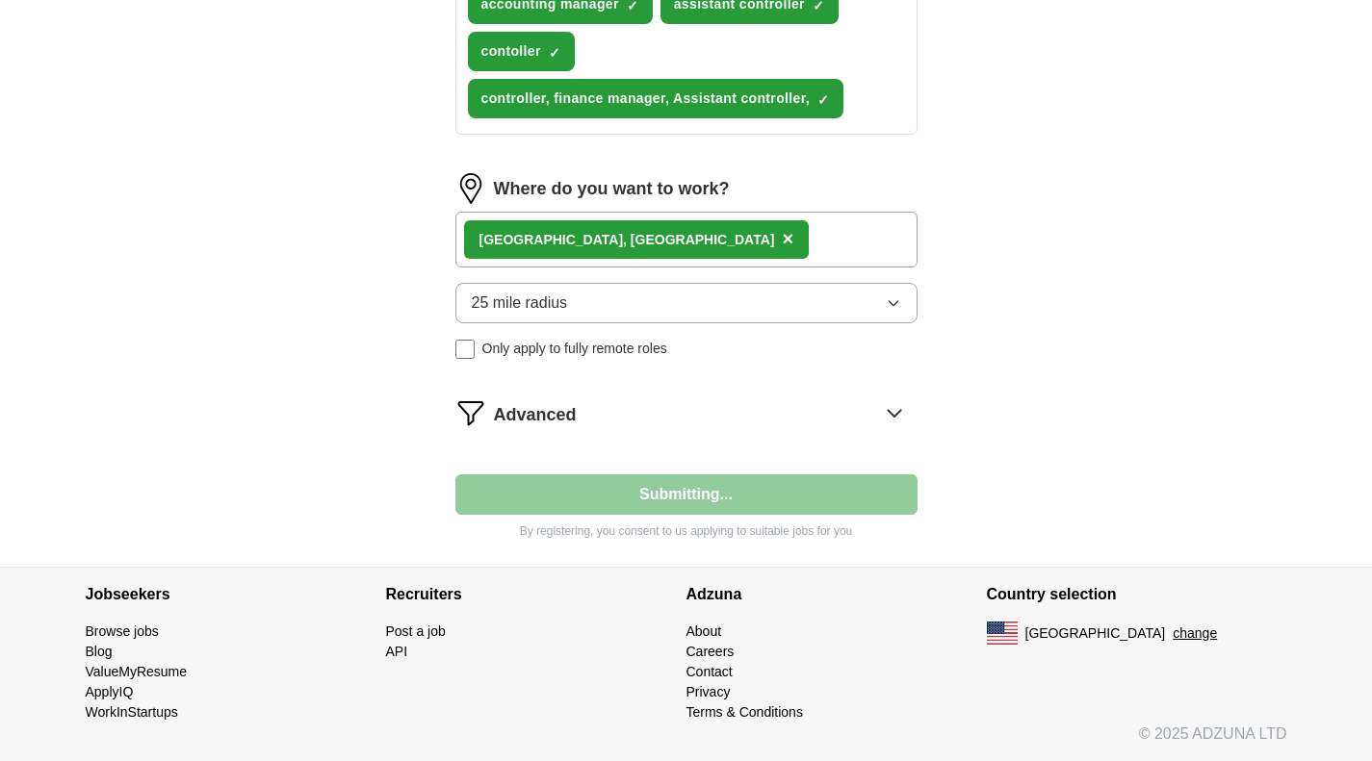
select select "**"
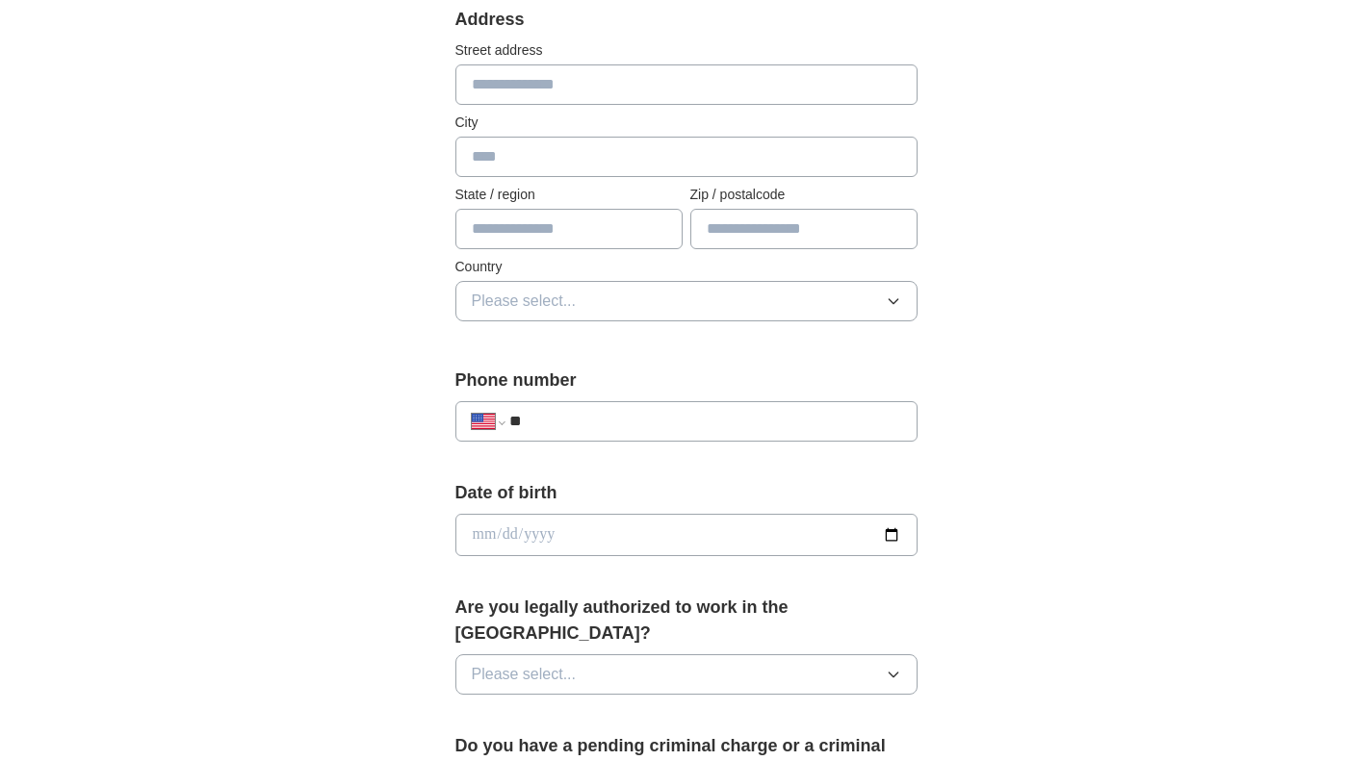
scroll to position [481, 0]
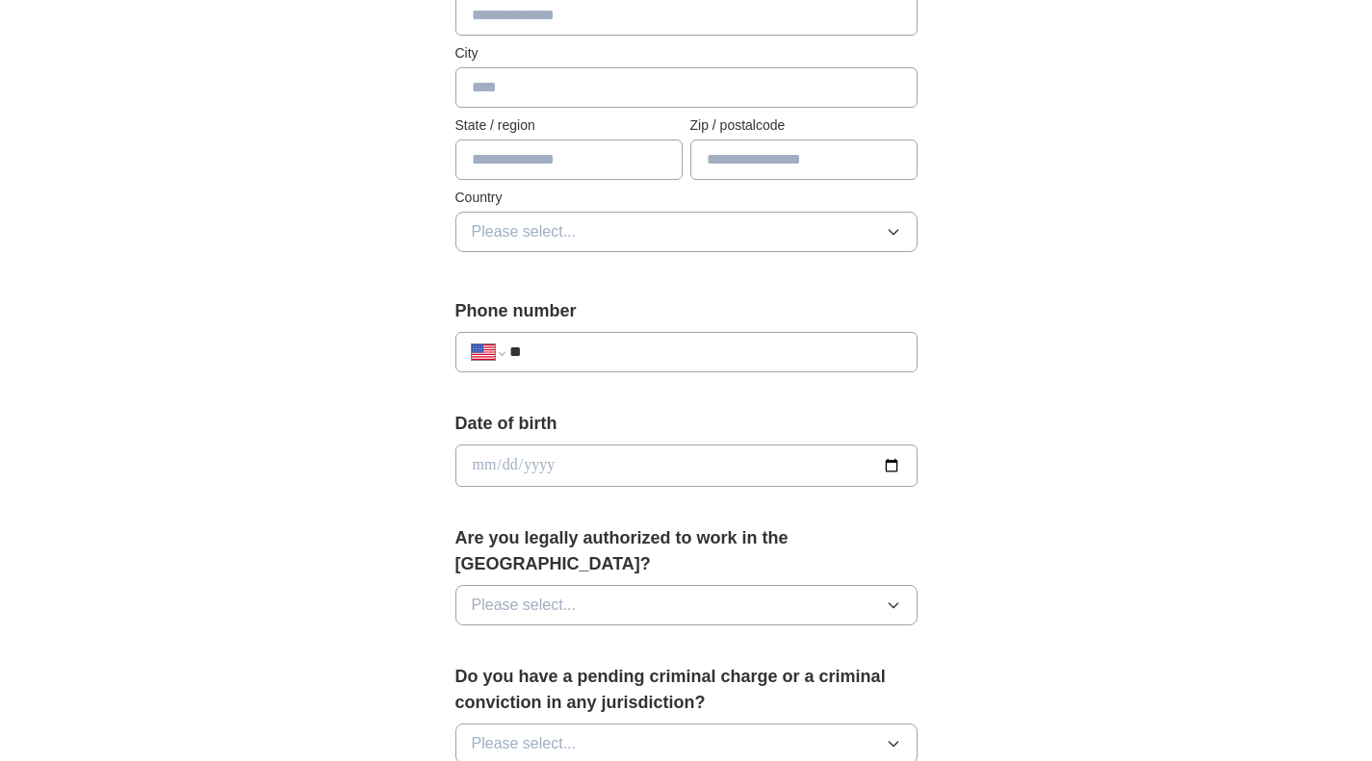
click at [673, 350] on input "**" at bounding box center [704, 352] width 391 height 23
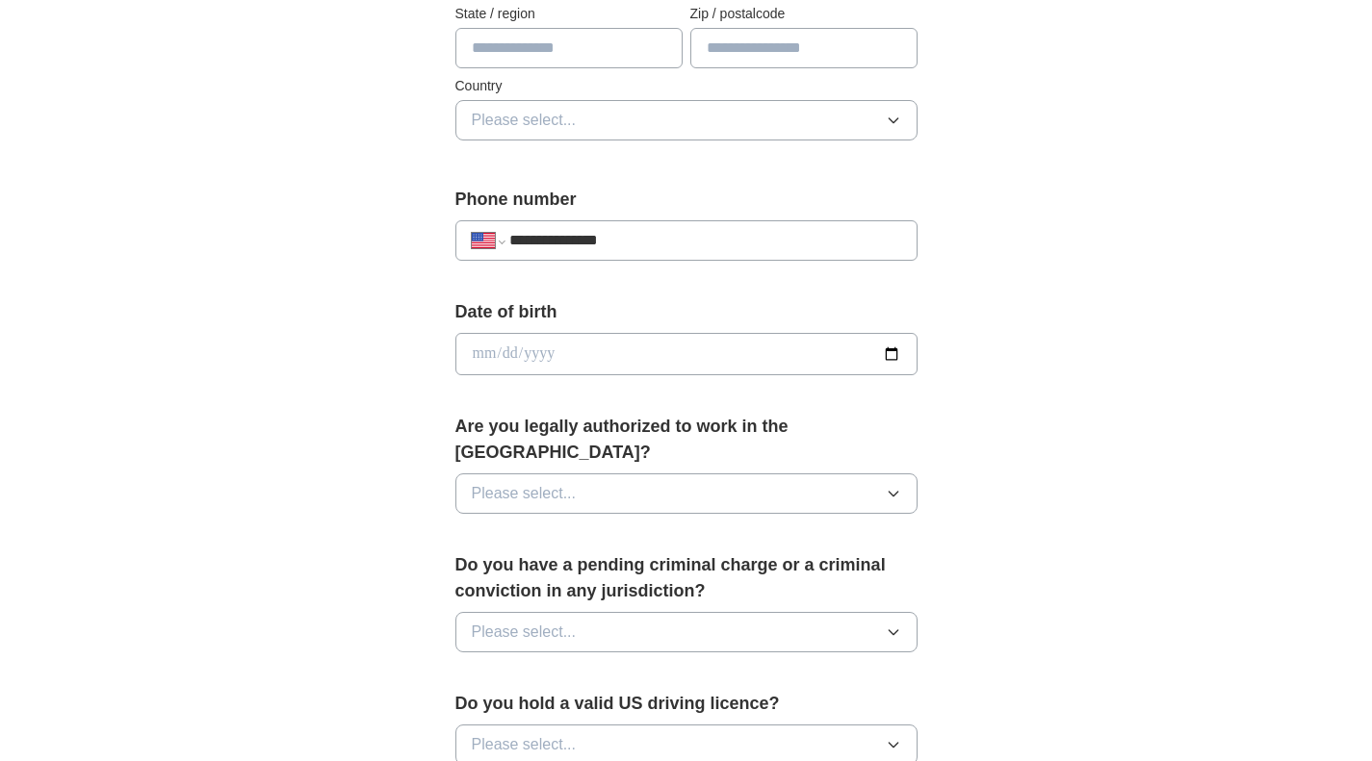
scroll to position [674, 0]
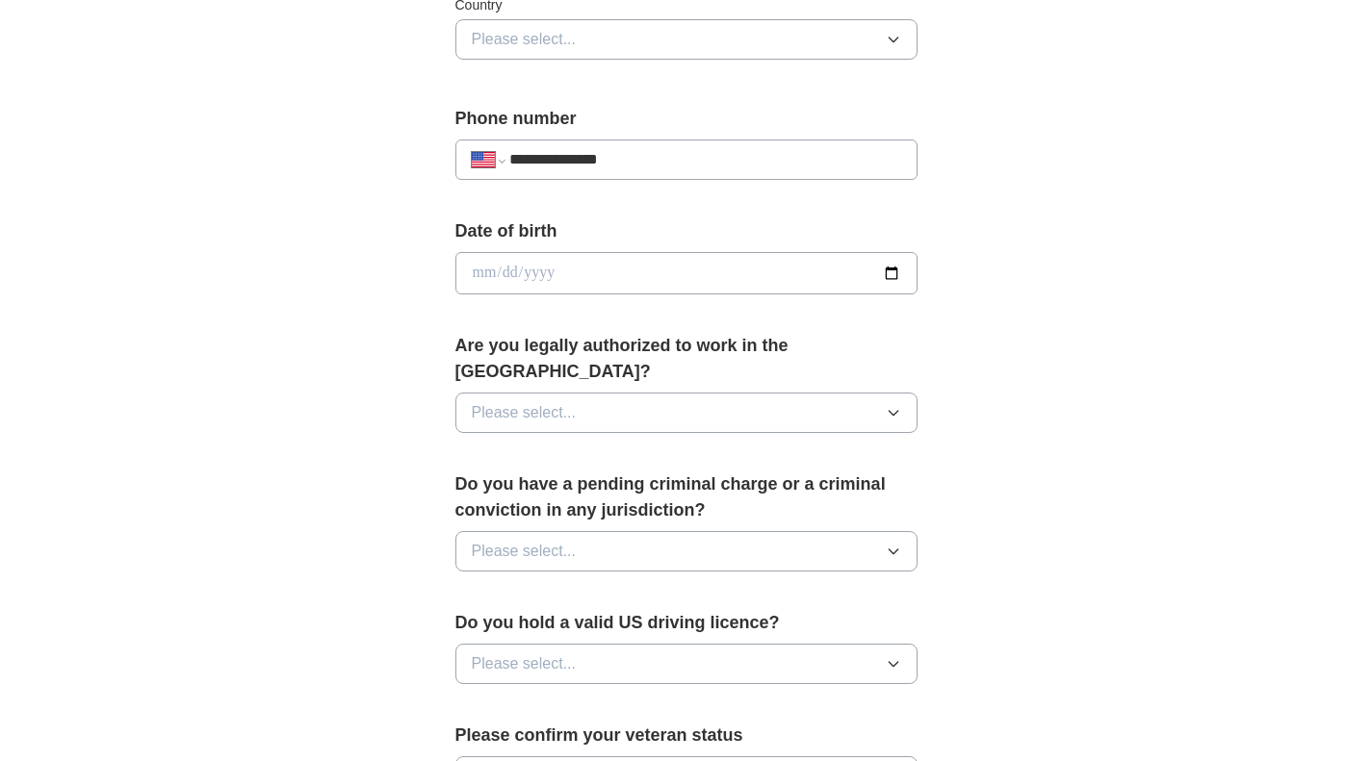
type input "**********"
click at [803, 393] on button "Please select..." at bounding box center [686, 413] width 462 height 40
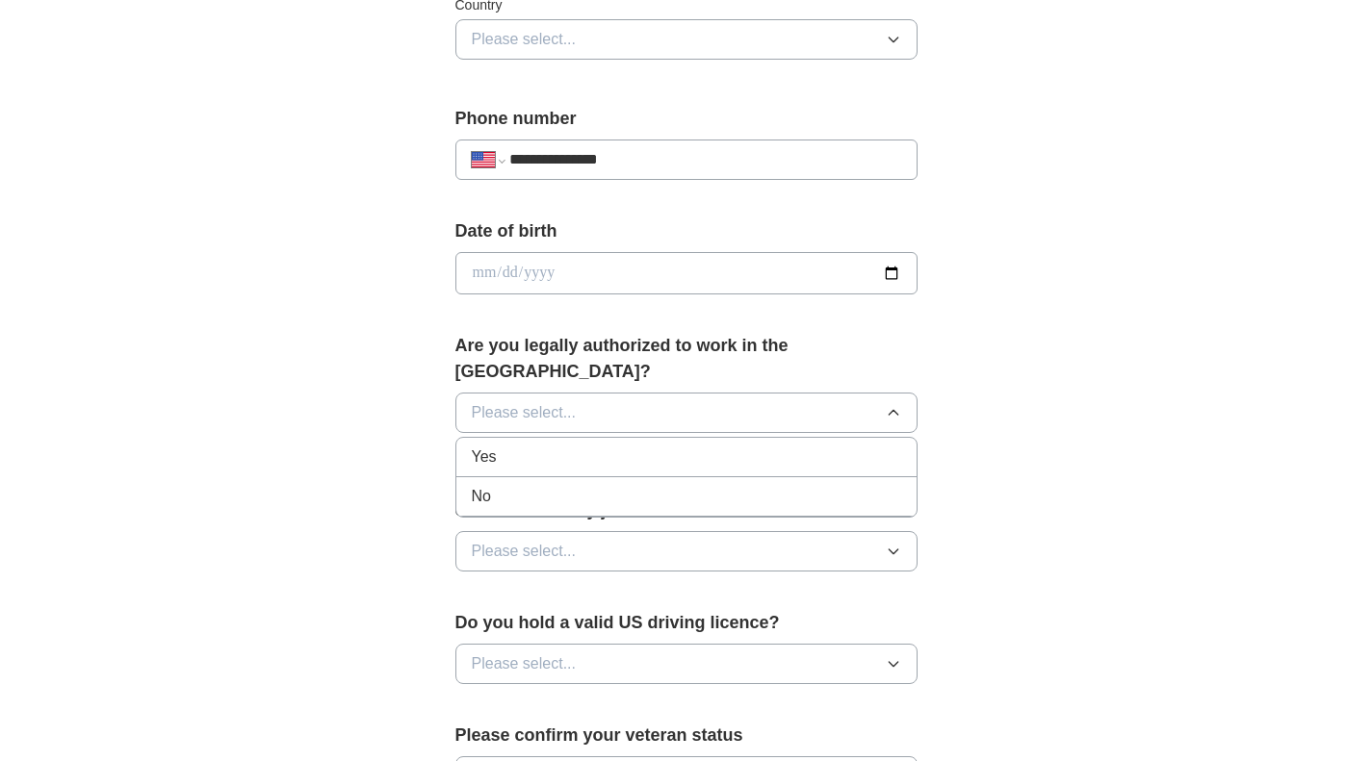
click at [770, 446] on div "Yes" at bounding box center [686, 457] width 429 height 23
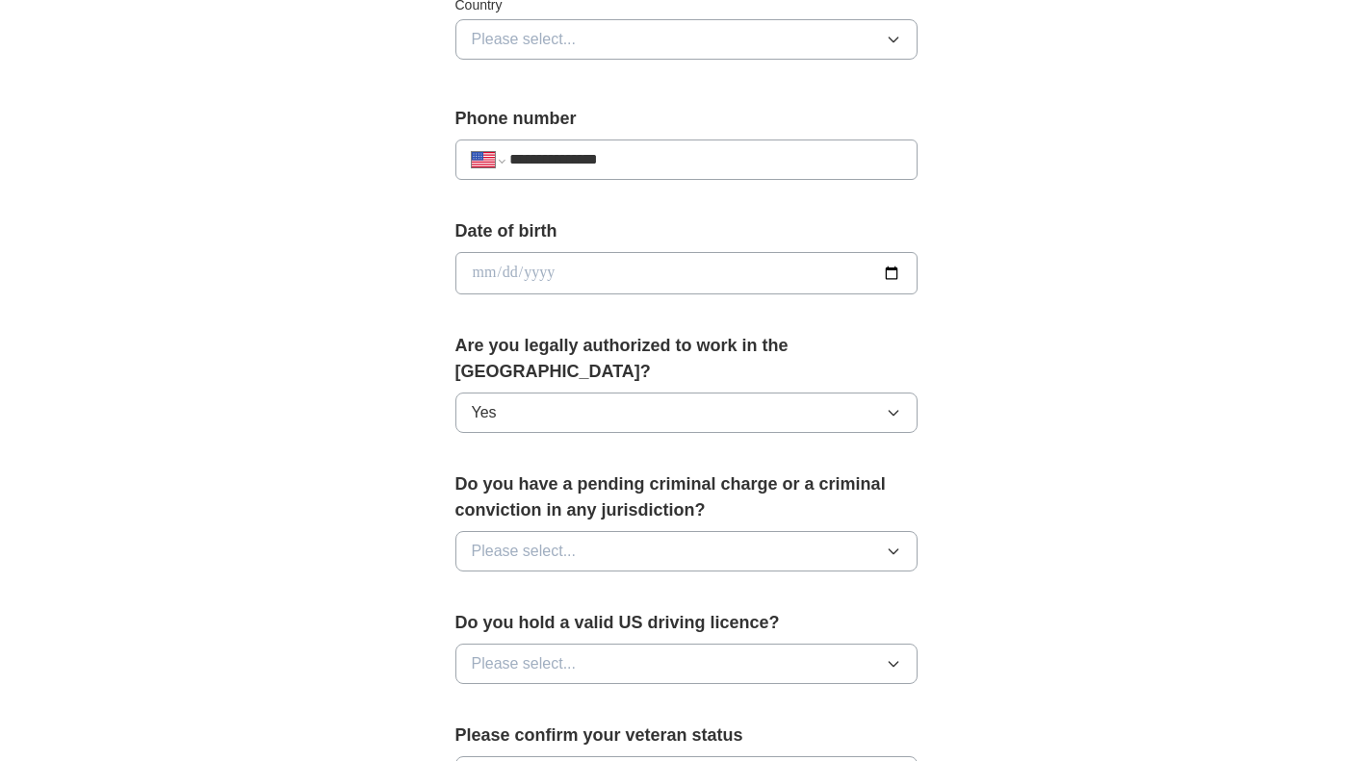
click at [761, 531] on button "Please select..." at bounding box center [686, 551] width 462 height 40
click at [759, 624] on div "No" at bounding box center [686, 635] width 429 height 23
click at [763, 644] on button "Please select..." at bounding box center [686, 664] width 462 height 40
click at [762, 697] on div "Yes" at bounding box center [686, 708] width 429 height 23
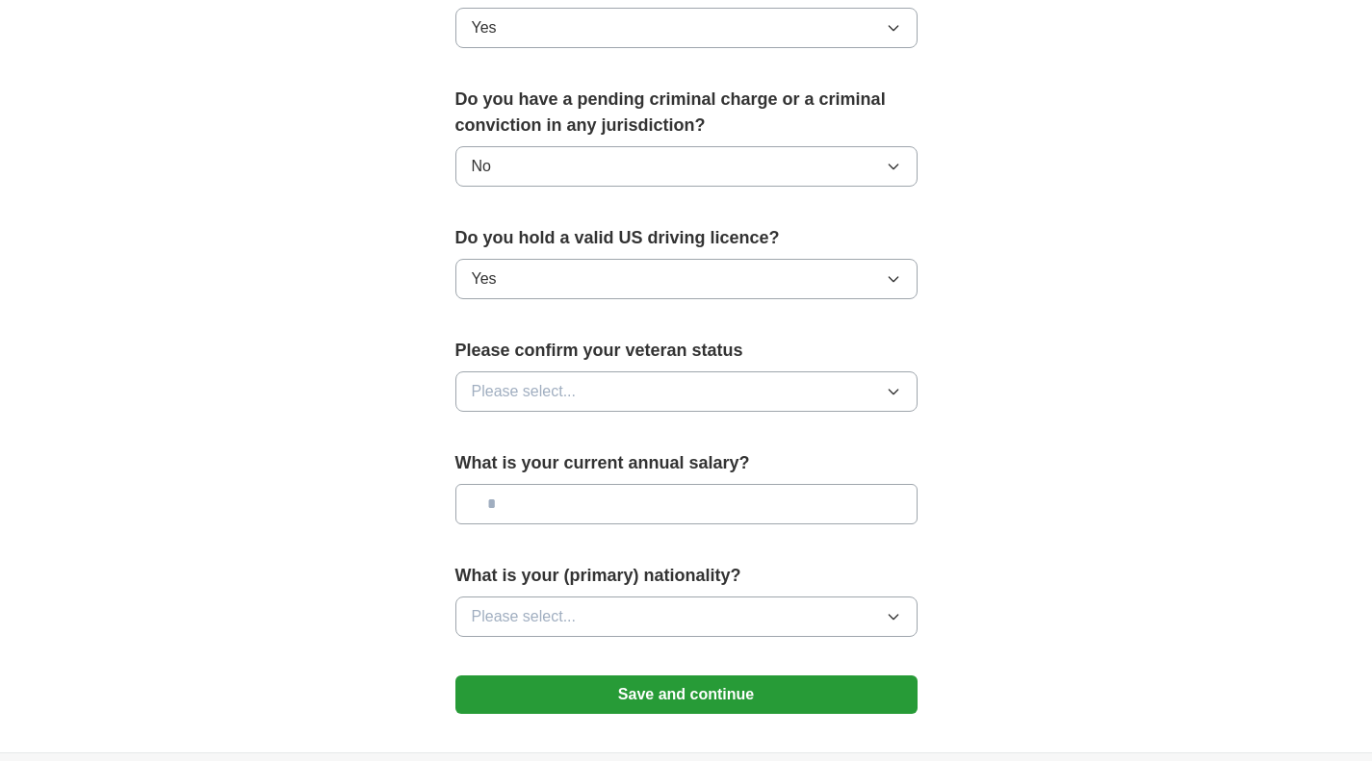
click at [851, 372] on button "Please select..." at bounding box center [686, 392] width 462 height 40
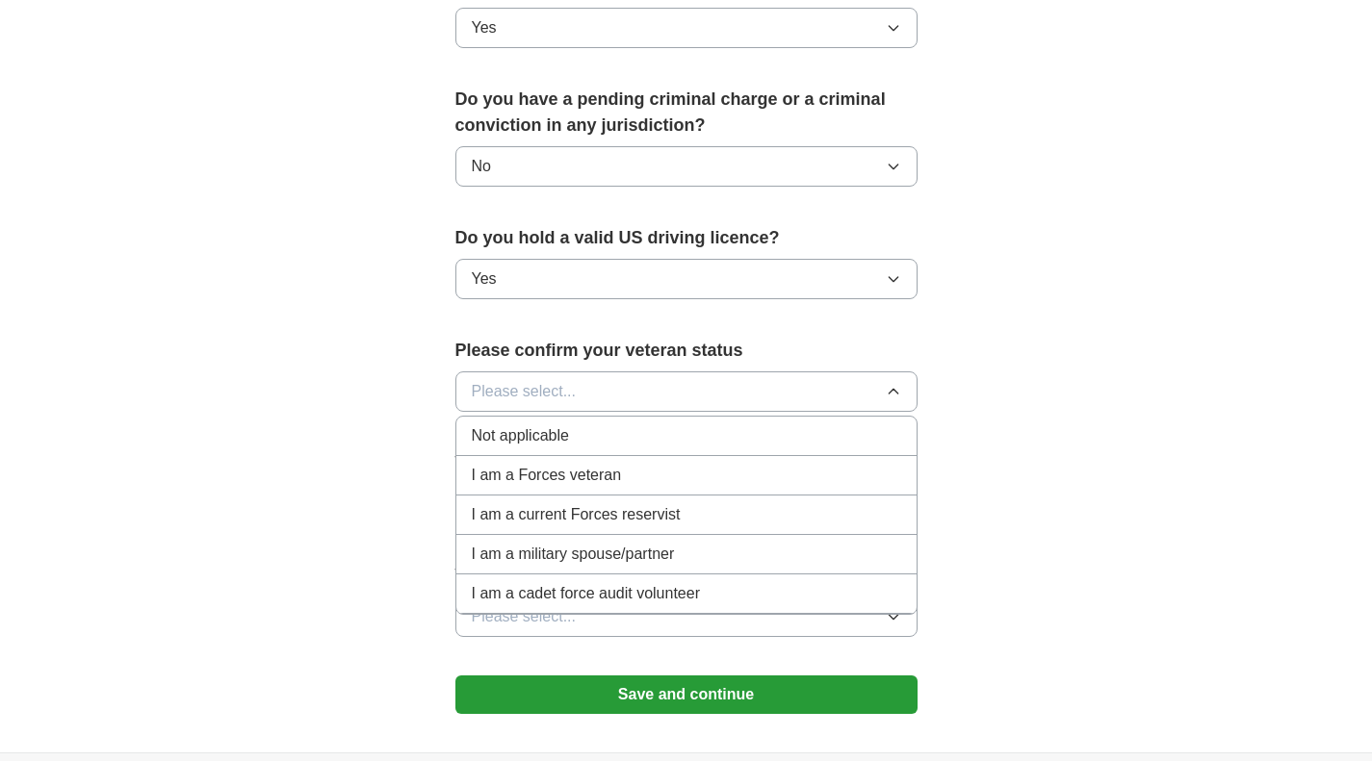
click at [785, 425] on div "Not applicable" at bounding box center [686, 436] width 429 height 23
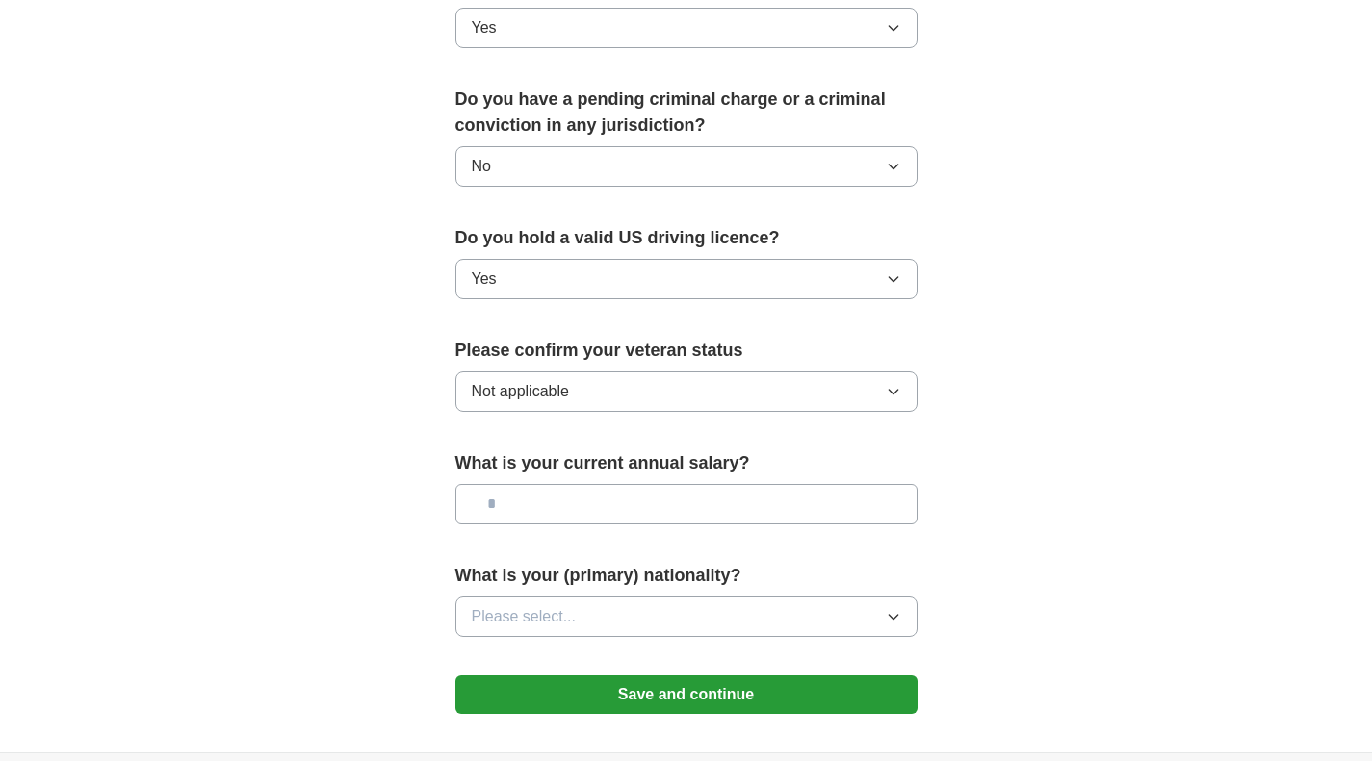
click at [795, 487] on input "text" at bounding box center [686, 504] width 462 height 40
type input "********"
click at [829, 597] on button "Please select..." at bounding box center [686, 617] width 462 height 40
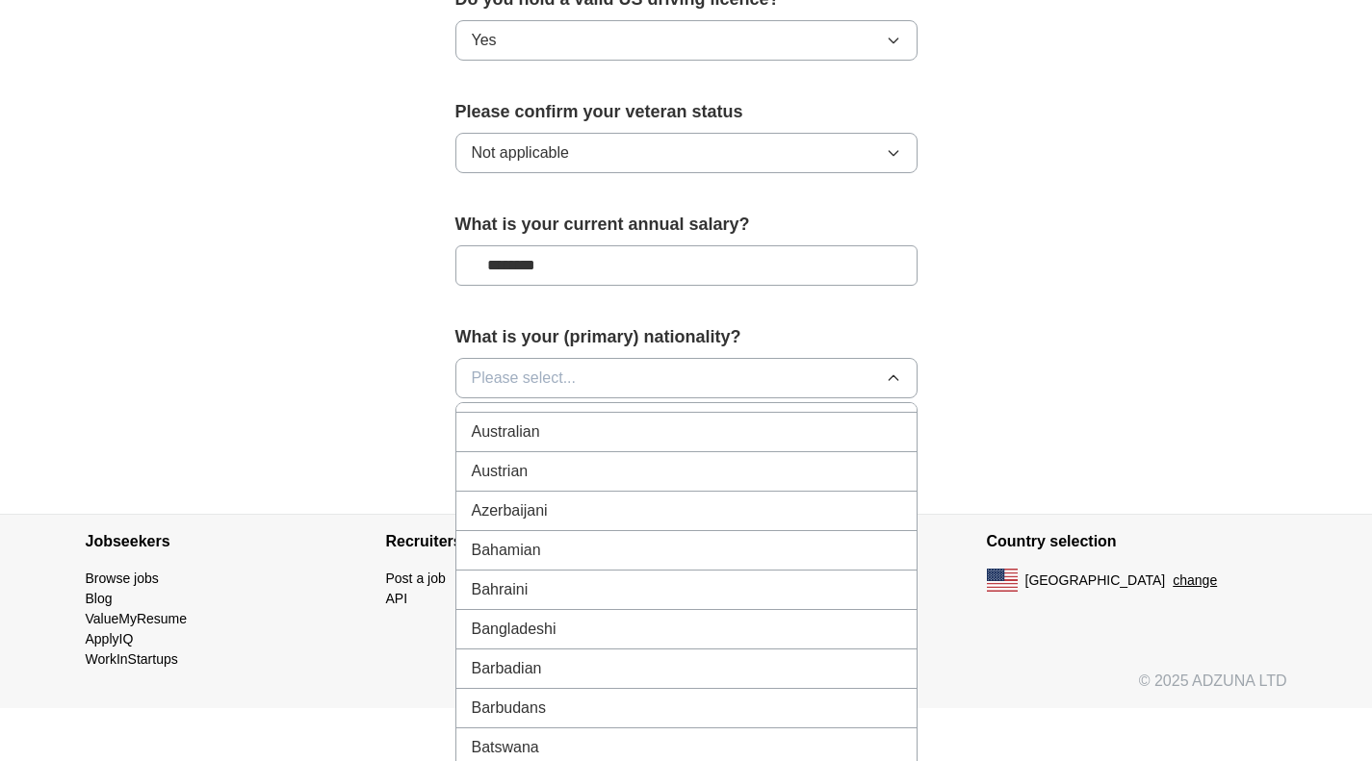
scroll to position [0, 0]
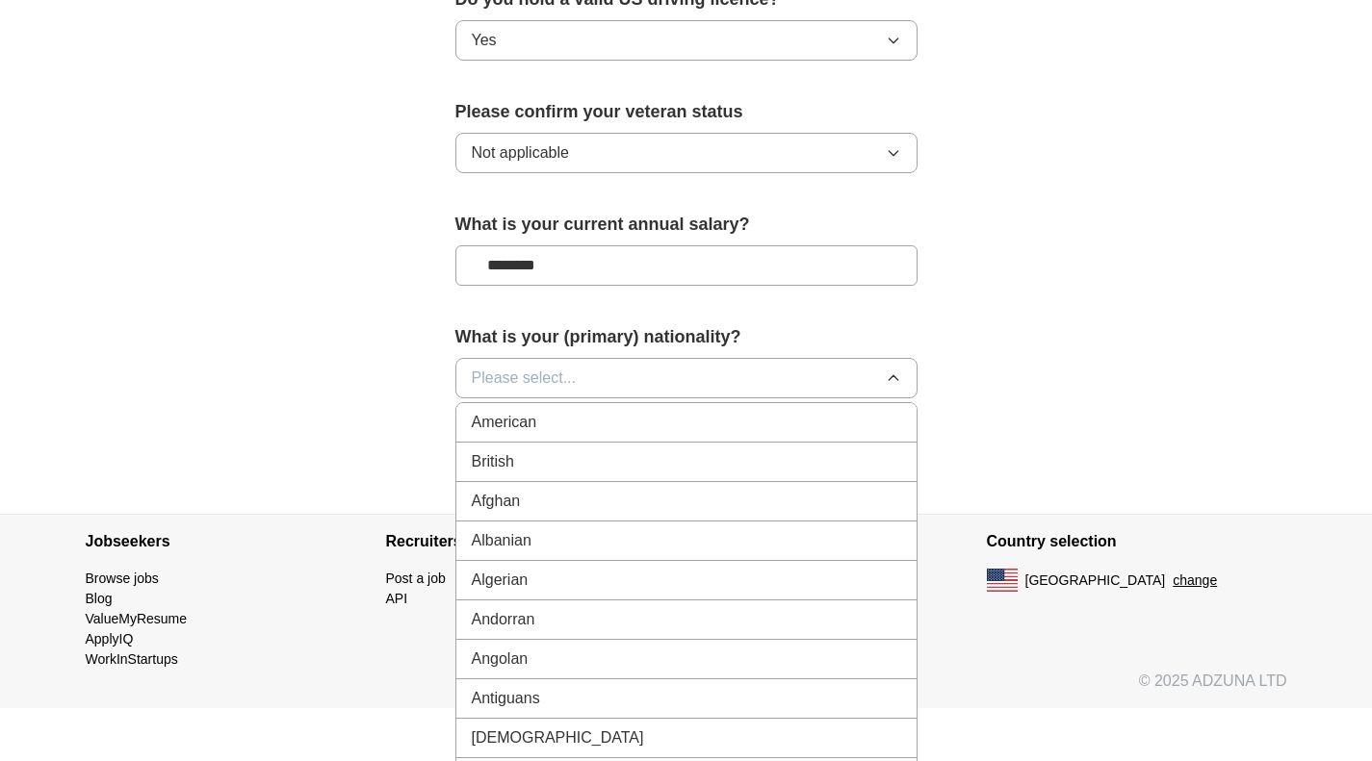
click at [526, 411] on span "American" at bounding box center [504, 422] width 65 height 23
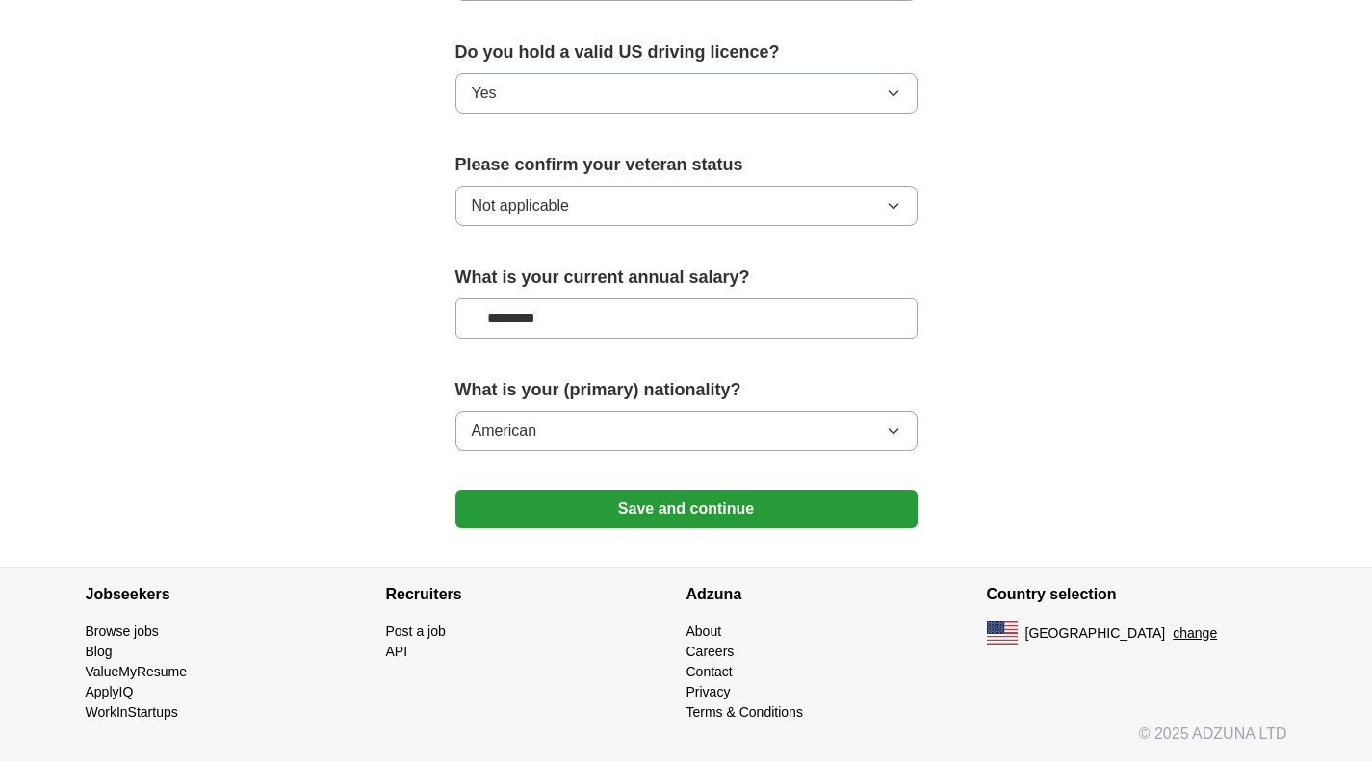
scroll to position [1219, 0]
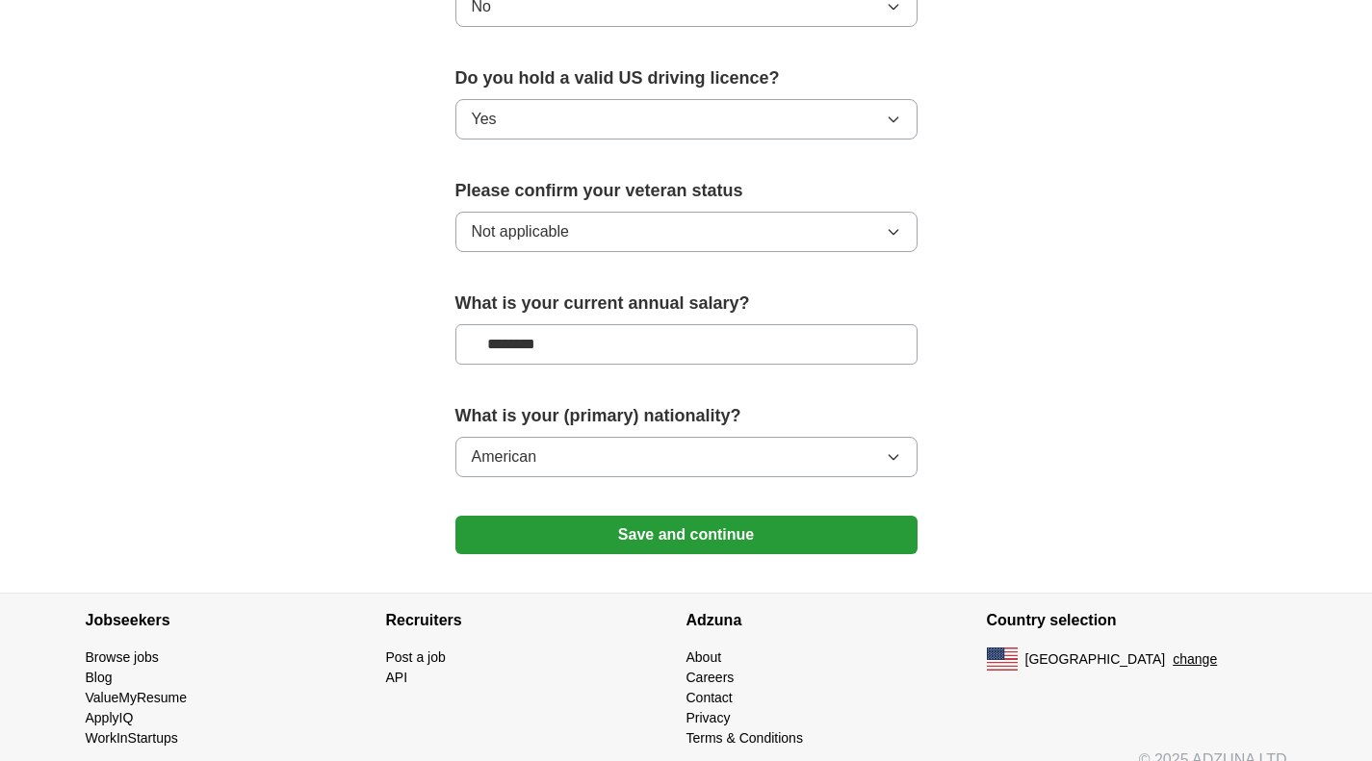
click at [685, 516] on button "Save and continue" at bounding box center [686, 535] width 462 height 39
